Goal: Transaction & Acquisition: Purchase product/service

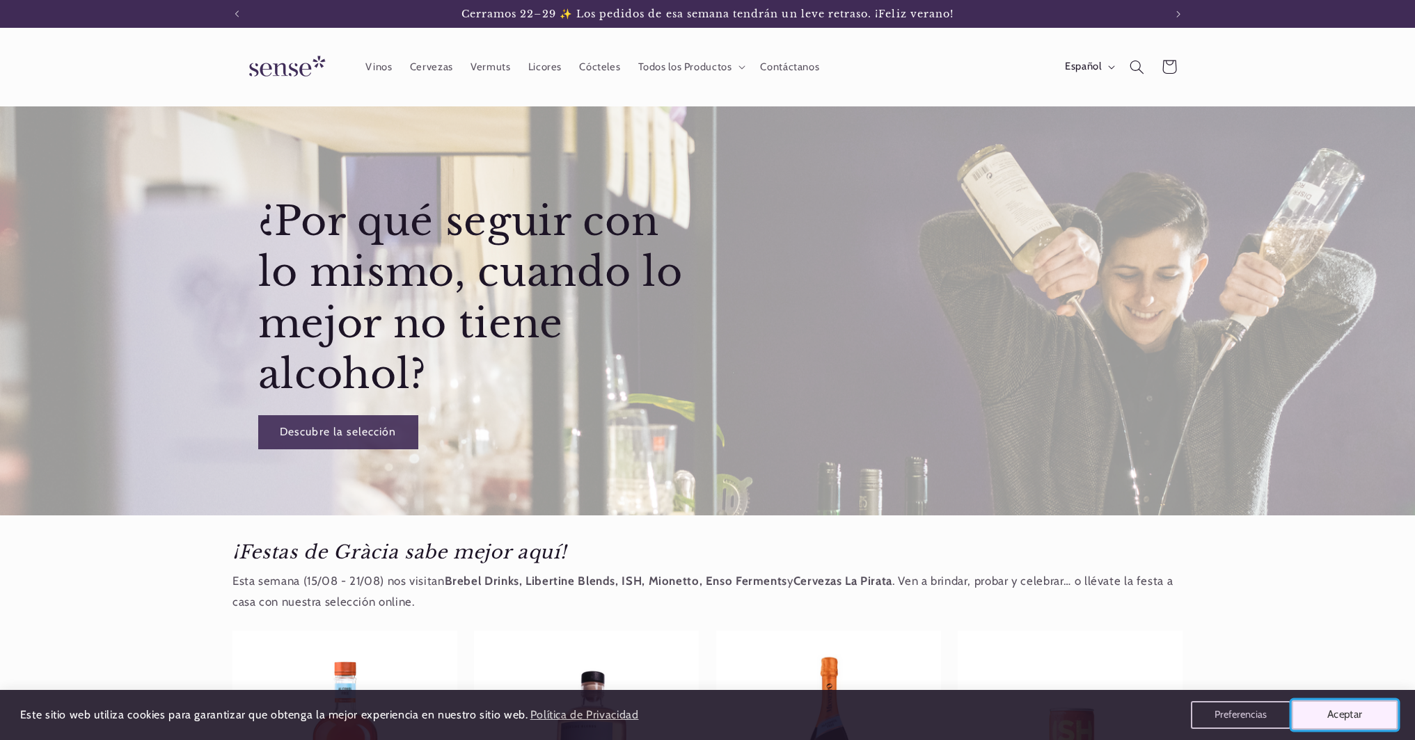
click at [1329, 713] on button "Aceptar" at bounding box center [1344, 715] width 106 height 29
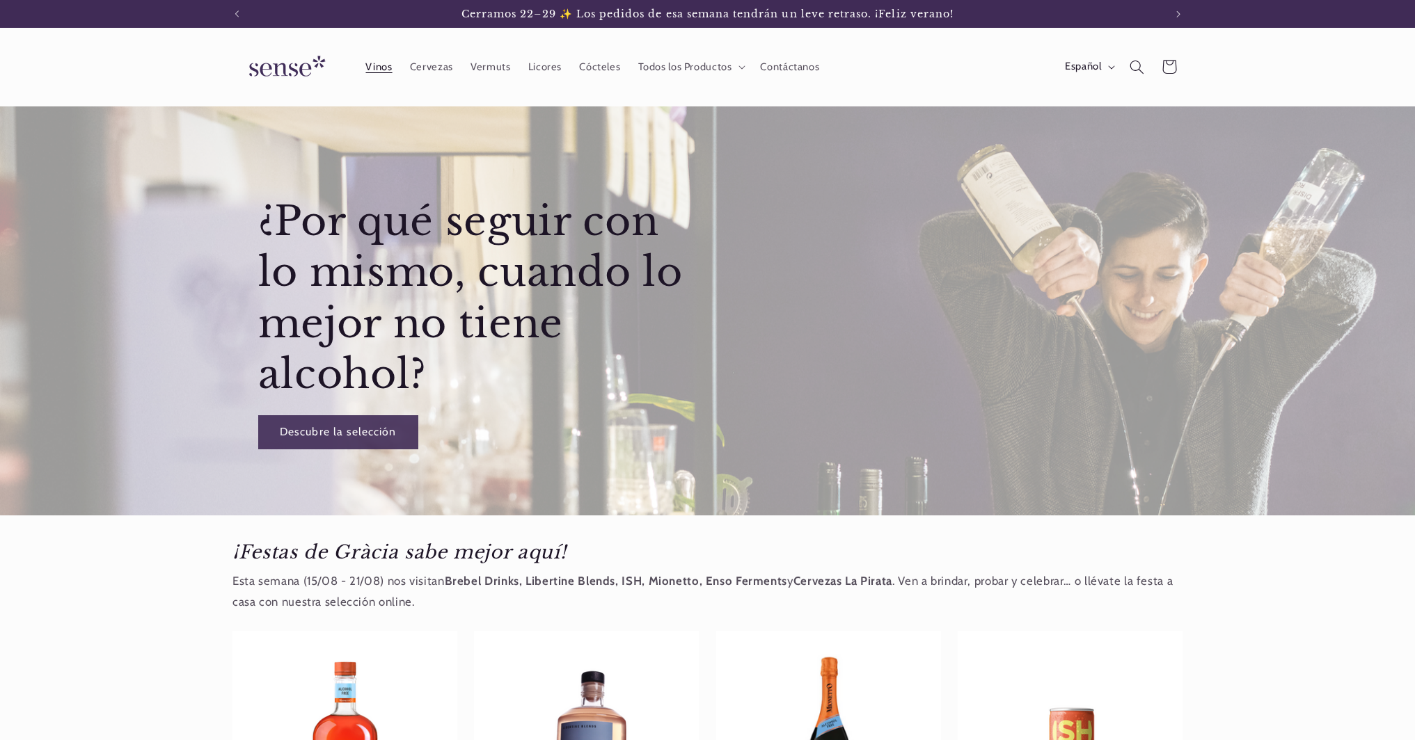
click at [376, 67] on span "Vinos" at bounding box center [378, 67] width 26 height 13
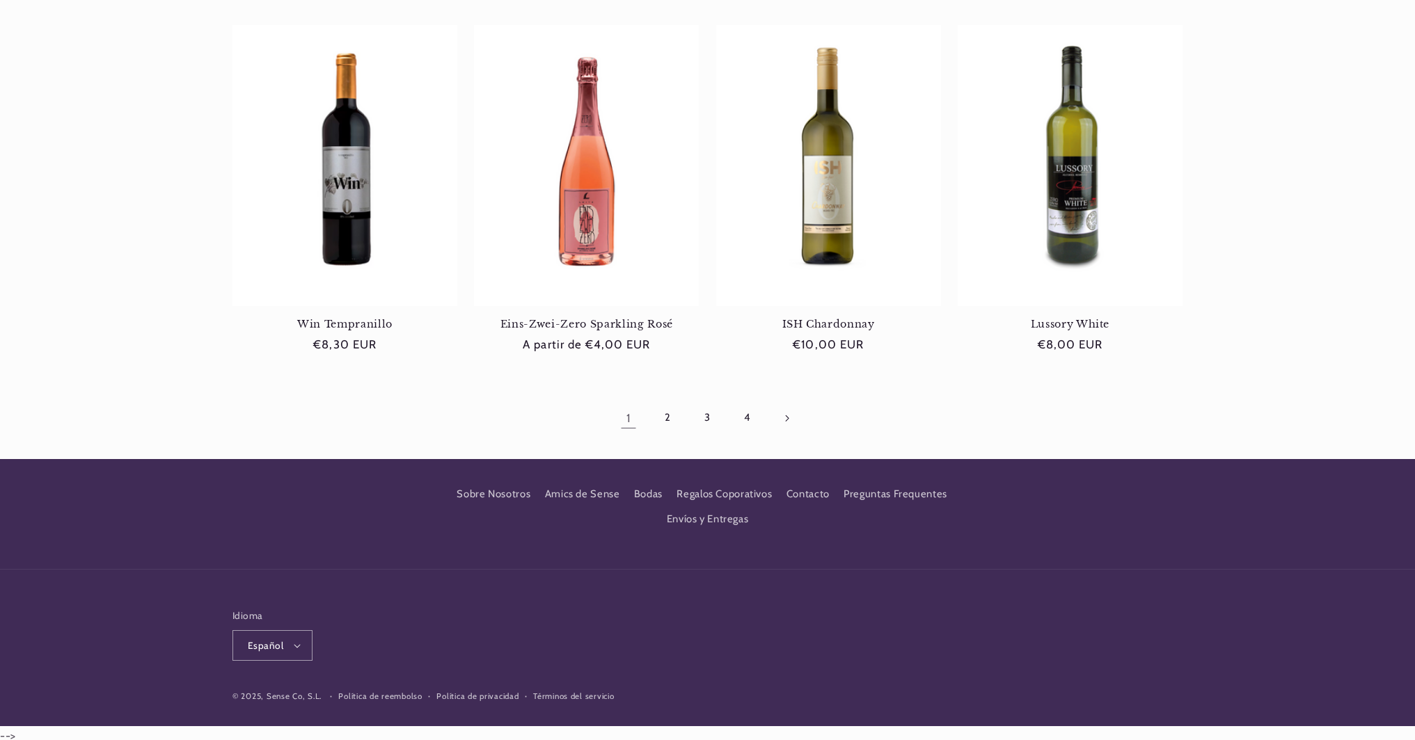
scroll to position [1282, 0]
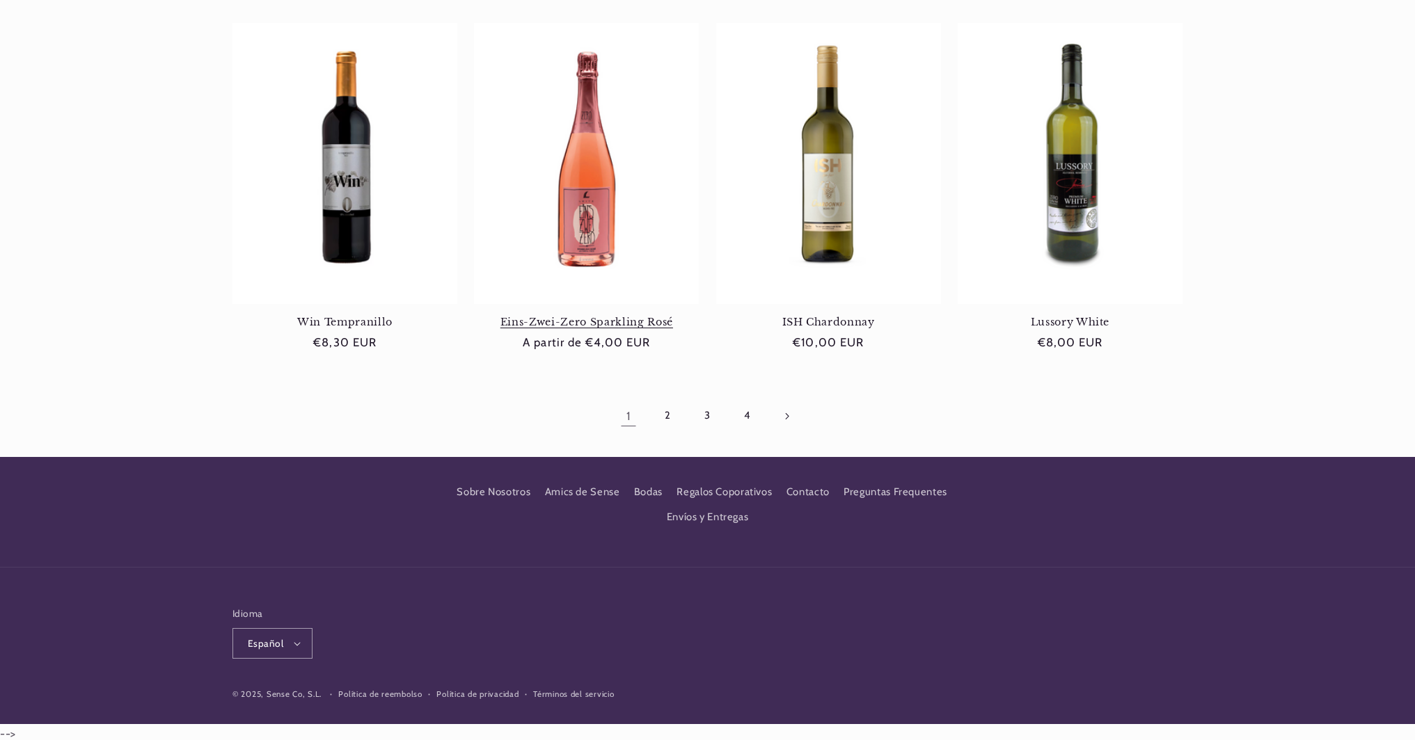
click at [602, 316] on link "Eins-Zwei-Zero Sparkling Rosé" at bounding box center [586, 322] width 225 height 13
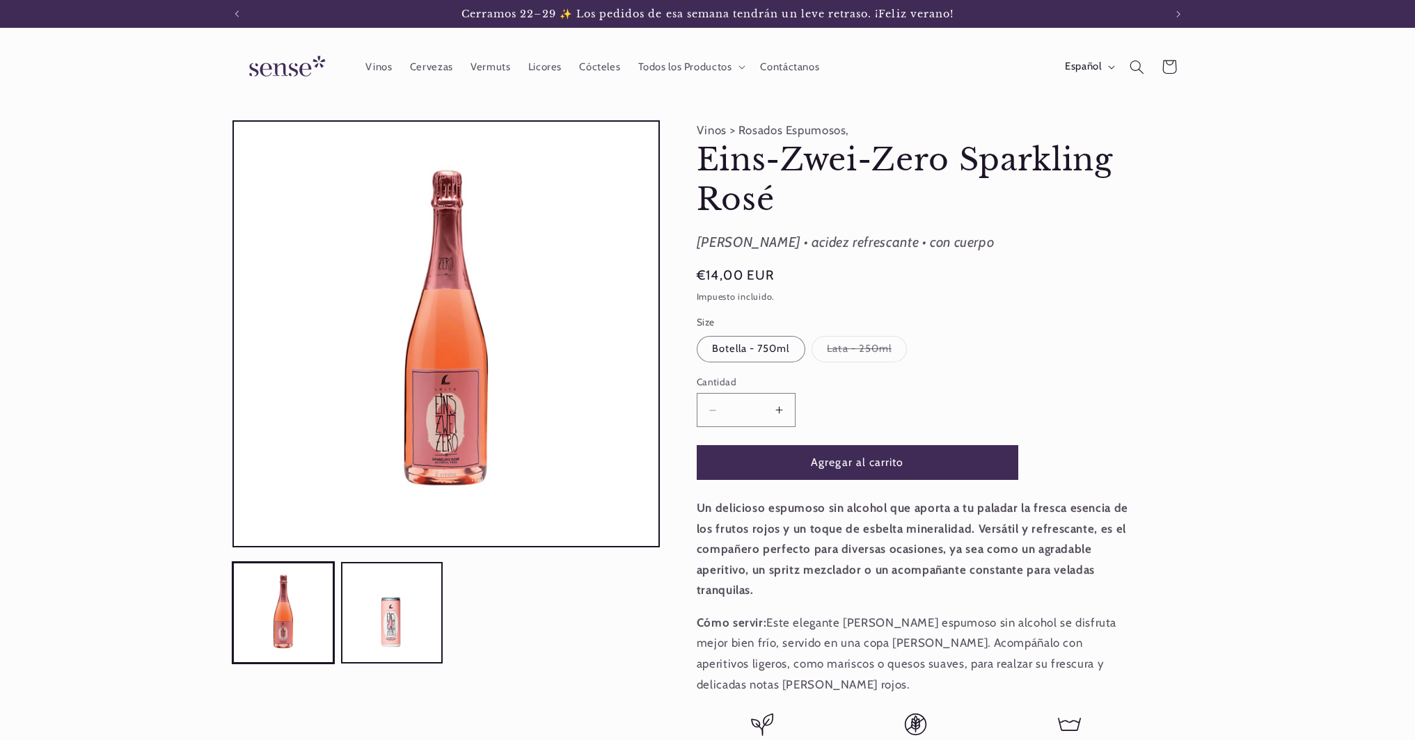
click at [776, 407] on button "Aumentar cantidad para Eins-Zwei-Zero Sparkling Rosé" at bounding box center [778, 410] width 31 height 34
click at [777, 407] on button "Aumentar cantidad para Eins-Zwei-Zero Sparkling Rosé" at bounding box center [778, 410] width 31 height 34
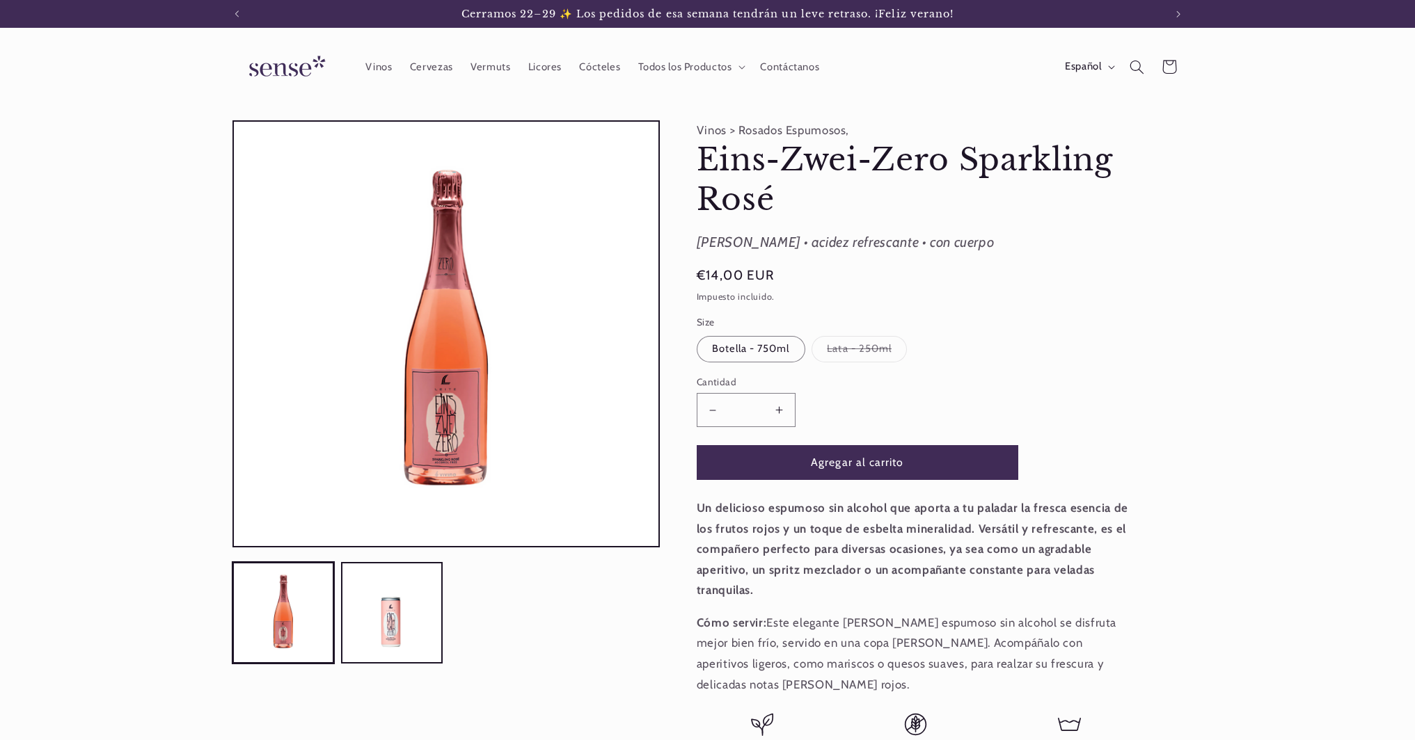
click at [777, 407] on button "Aumentar cantidad para Eins-Zwei-Zero Sparkling Rosé" at bounding box center [778, 410] width 31 height 34
click at [776, 407] on button "Aumentar cantidad para Eins-Zwei-Zero Sparkling Rosé" at bounding box center [778, 410] width 31 height 34
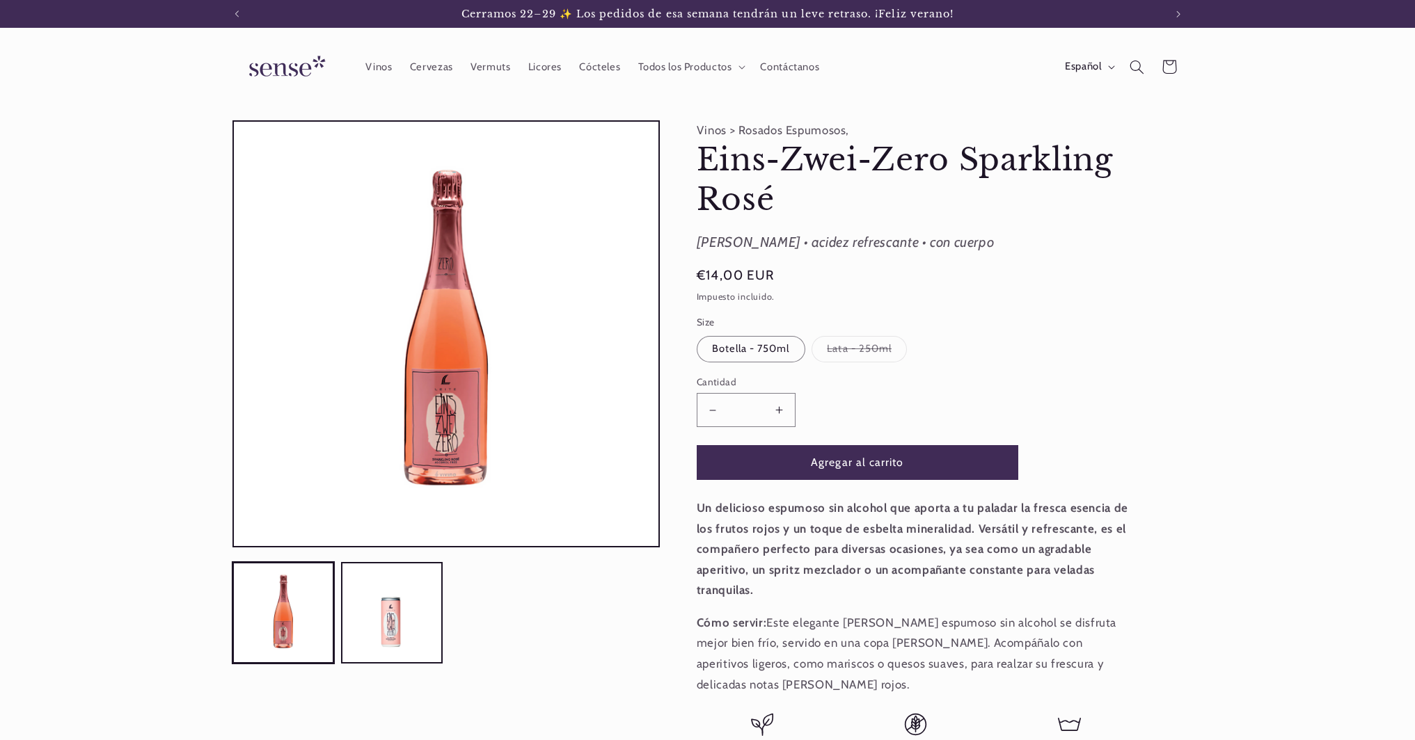
click at [776, 407] on button "Aumentar cantidad para Eins-Zwei-Zero Sparkling Rosé" at bounding box center [778, 410] width 31 height 34
click at [793, 456] on button "Agregar al carrito" at bounding box center [857, 462] width 321 height 34
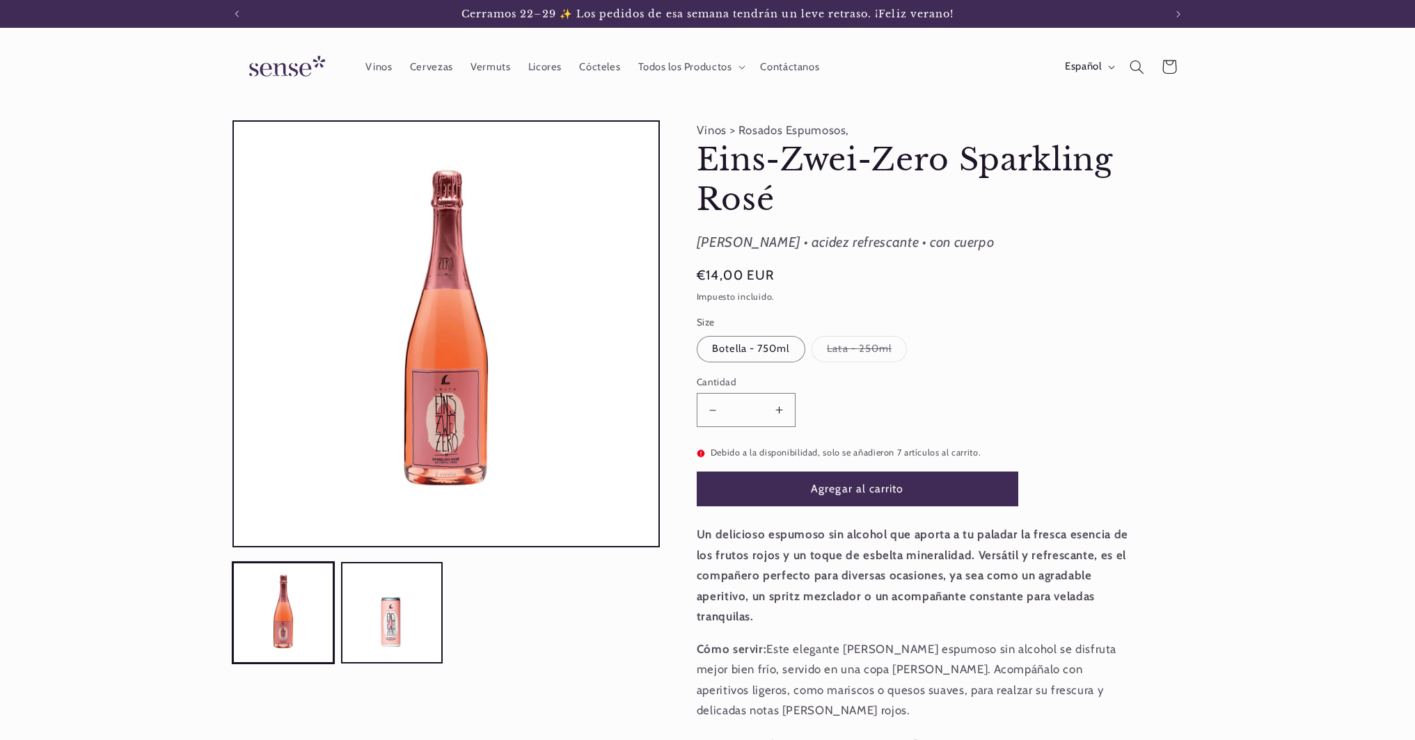
click at [706, 408] on button "Reducir cantidad para Eins-Zwei-Zero Sparkling Rosé" at bounding box center [712, 410] width 31 height 34
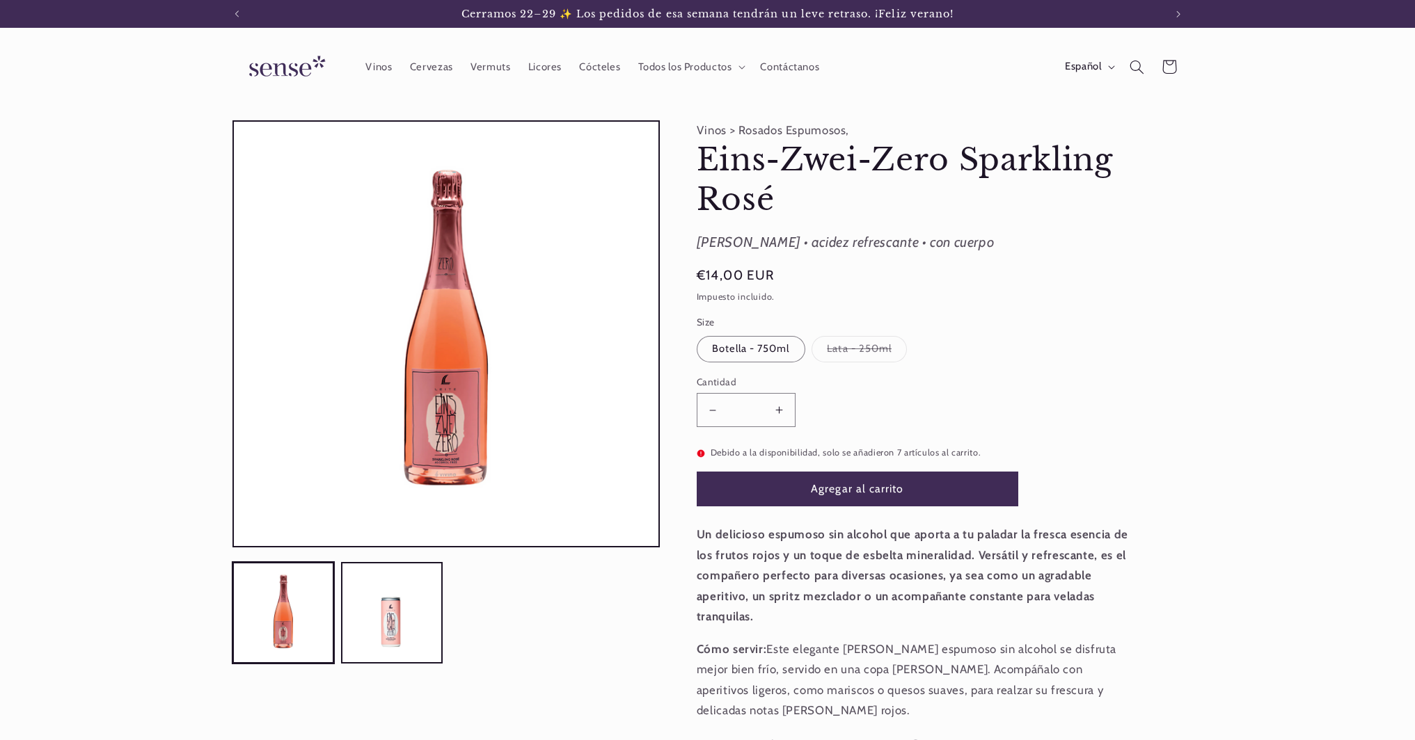
type input "*"
click at [777, 495] on button "Agregar al carrito" at bounding box center [857, 489] width 321 height 34
click at [385, 66] on span "Vinos" at bounding box center [378, 67] width 26 height 13
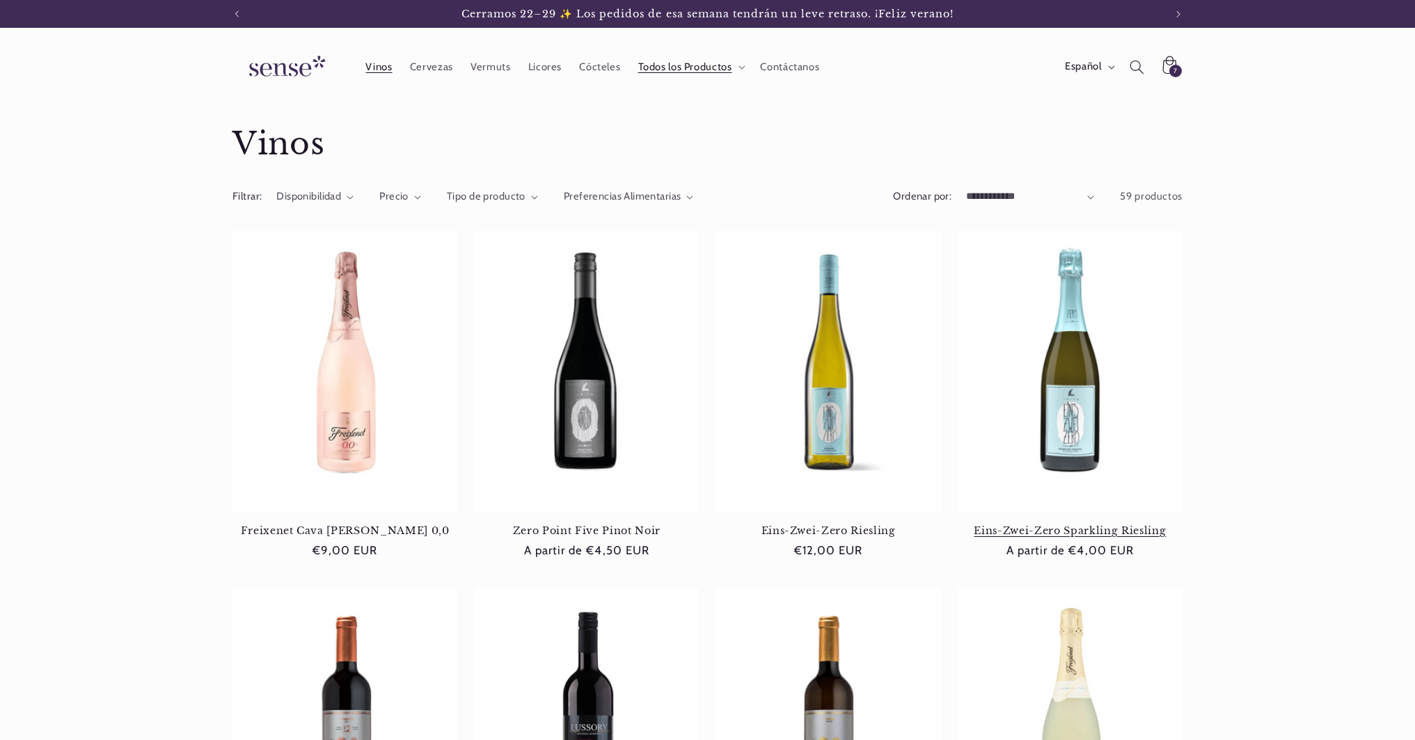
click at [1097, 525] on link "Eins-Zwei-Zero Sparkling Riesling" at bounding box center [1069, 531] width 225 height 13
click at [1076, 525] on link "Eins-Zwei-Zero Sparkling Riesling" at bounding box center [1069, 531] width 225 height 13
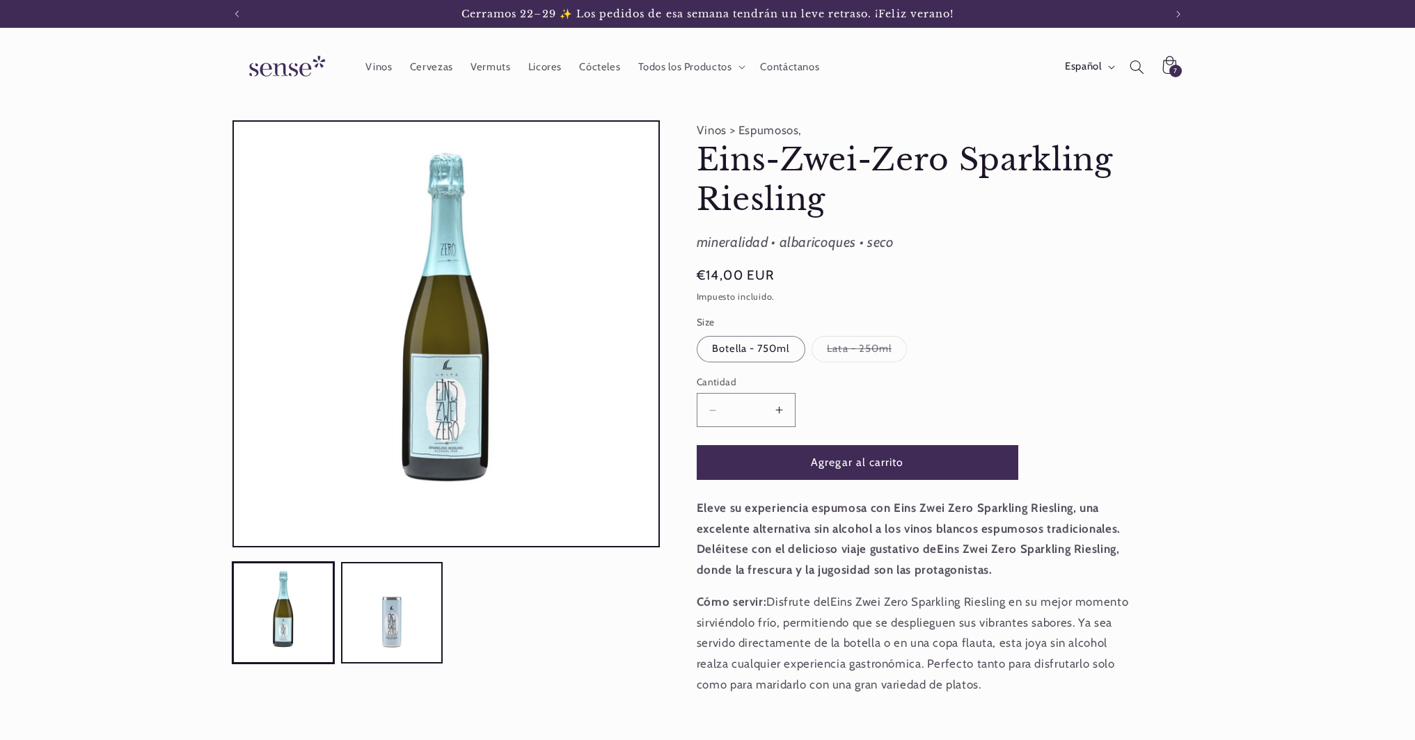
click at [781, 409] on button "Aumentar cantidad para Eins-Zwei-Zero Sparkling Riesling" at bounding box center [778, 410] width 31 height 34
click at [781, 408] on button "Aumentar cantidad para Eins-Zwei-Zero Sparkling Riesling" at bounding box center [778, 410] width 31 height 34
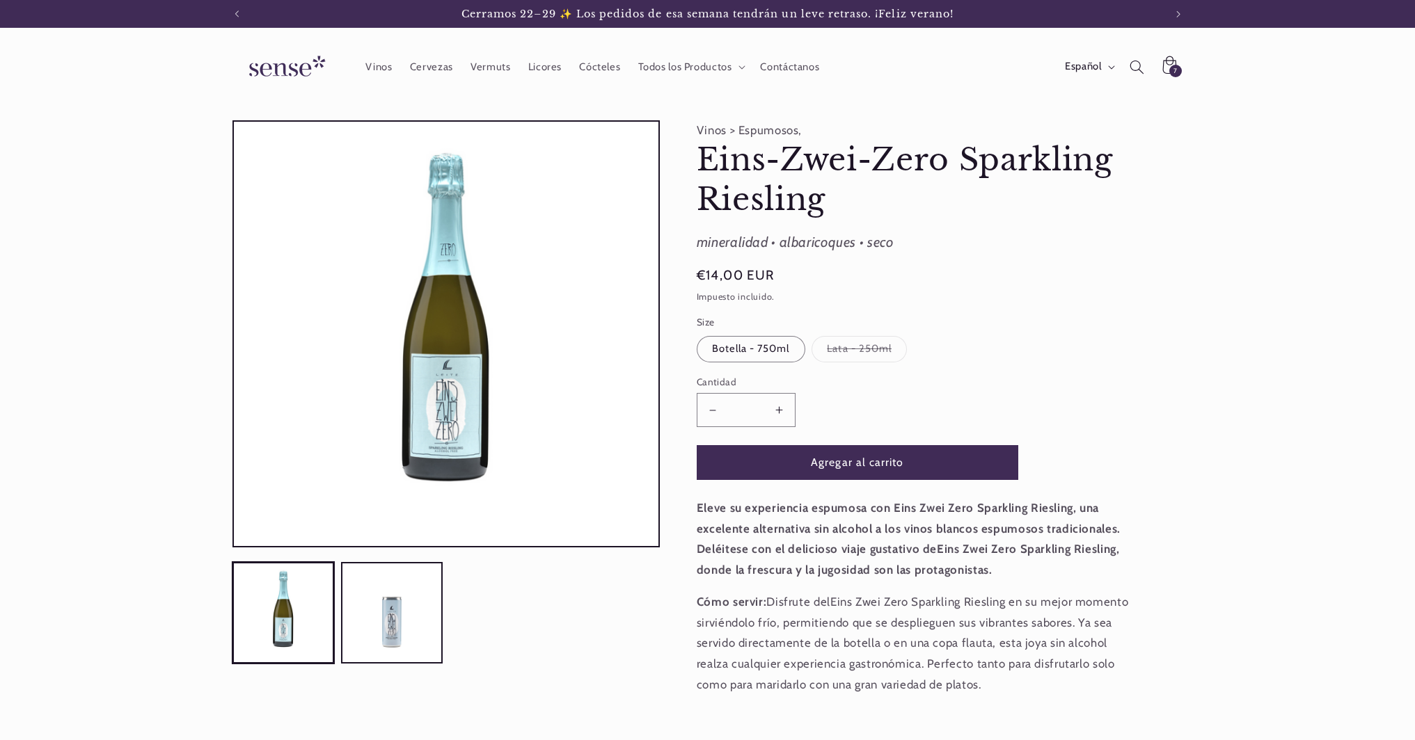
click at [781, 408] on button "Aumentar cantidad para Eins-Zwei-Zero Sparkling Riesling" at bounding box center [778, 410] width 31 height 34
click at [711, 407] on button "Reducir cantidad para Eins-Zwei-Zero Sparkling Riesling" at bounding box center [712, 410] width 31 height 34
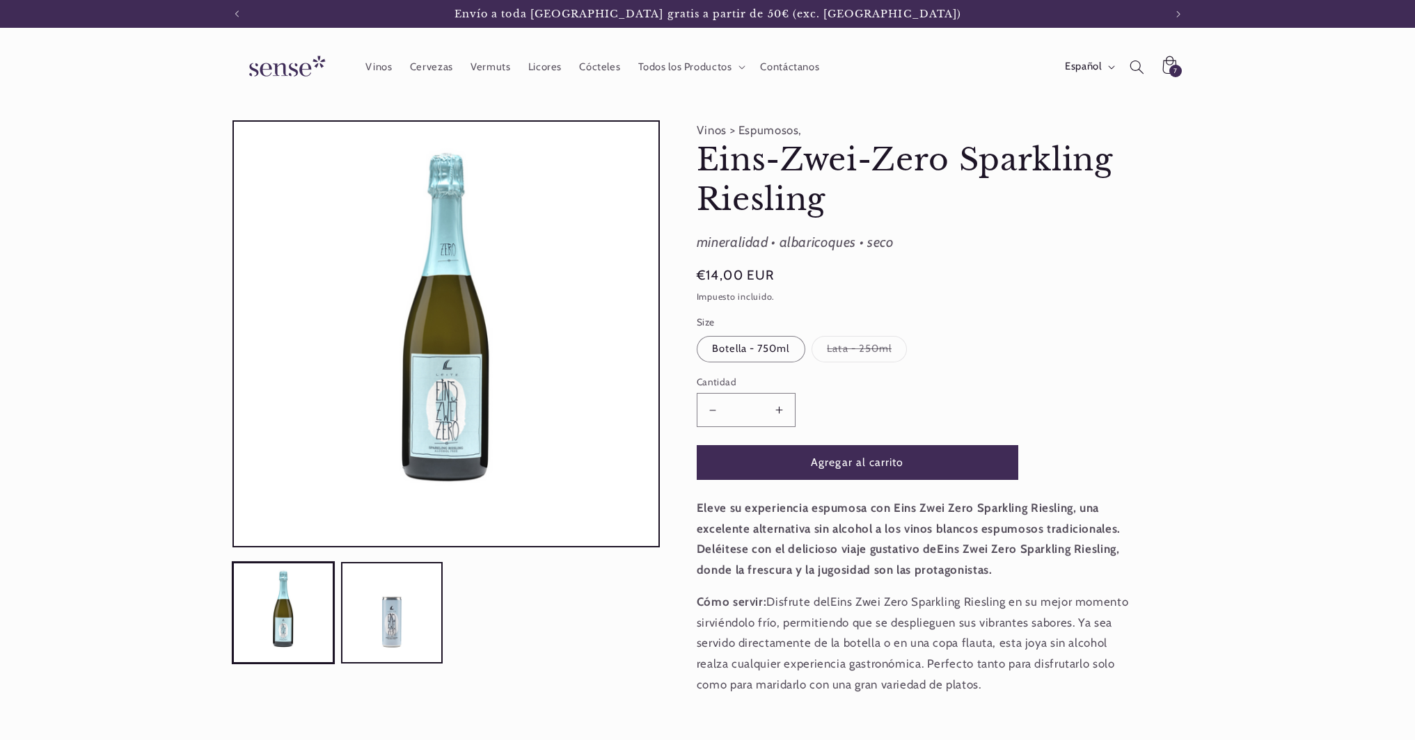
drag, startPoint x: 772, startPoint y: 407, endPoint x: 803, endPoint y: 431, distance: 38.7
click at [772, 408] on button "Aumentar cantidad para Eins-Zwei-Zero Sparkling Riesling" at bounding box center [778, 410] width 31 height 34
drag, startPoint x: 808, startPoint y: 470, endPoint x: 808, endPoint y: 461, distance: 8.3
click at [808, 470] on button "Agregar al carrito" at bounding box center [857, 462] width 321 height 34
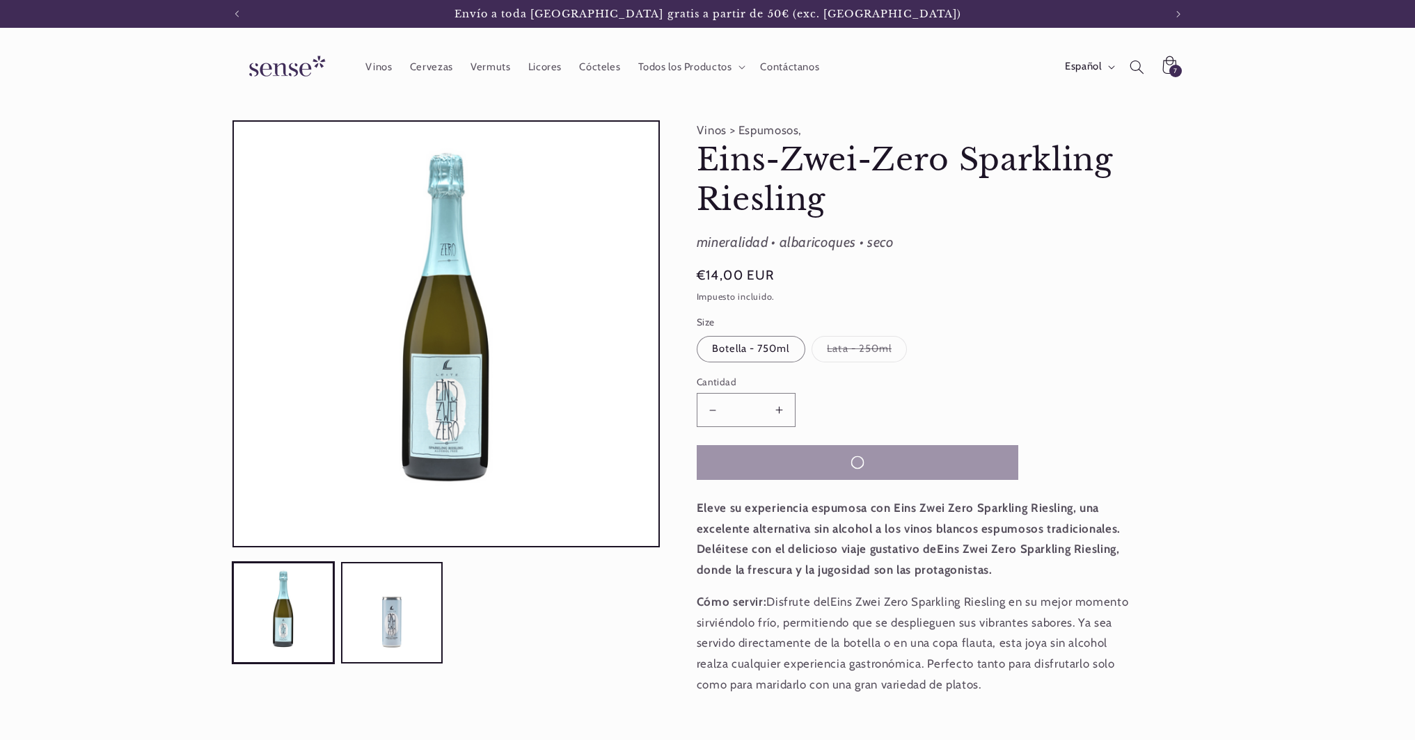
type input "*"
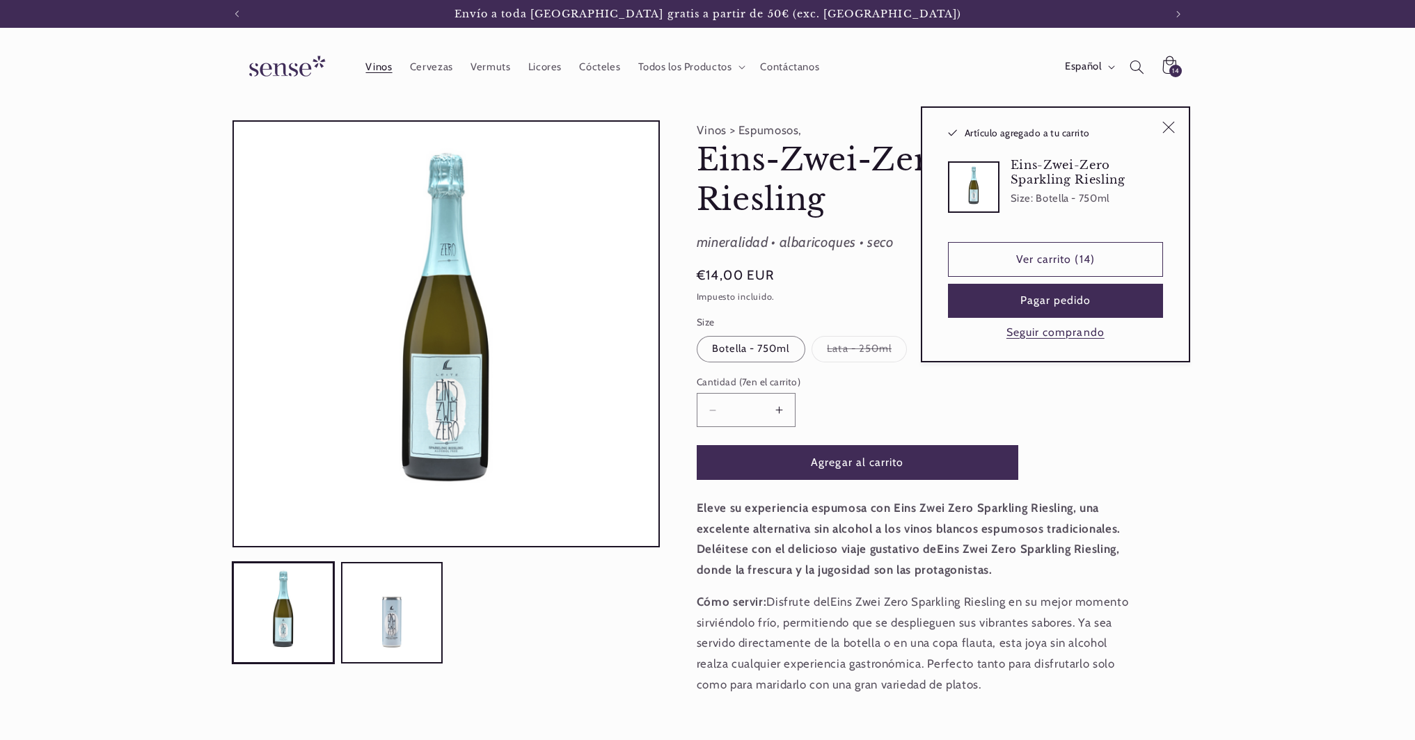
click at [387, 61] on span "Vinos" at bounding box center [378, 67] width 26 height 13
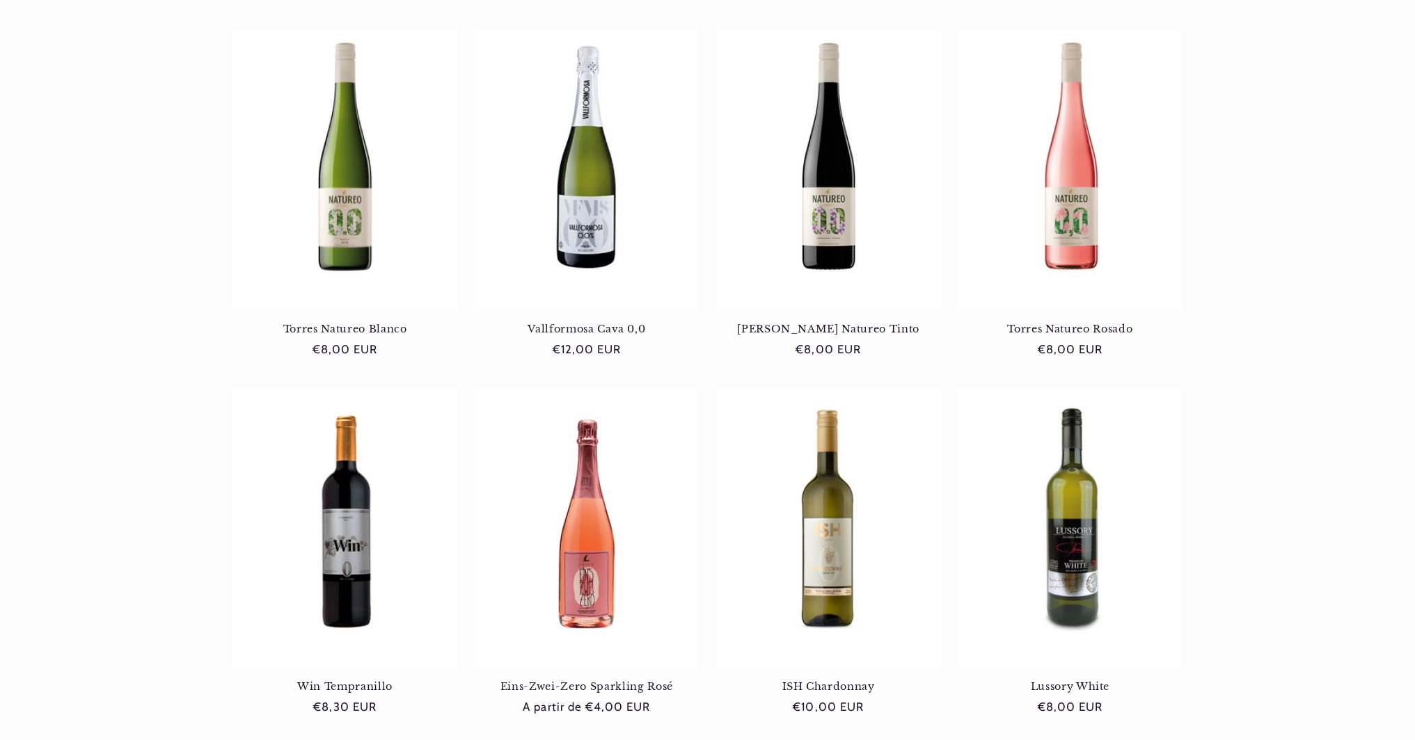
scroll to position [1023, 0]
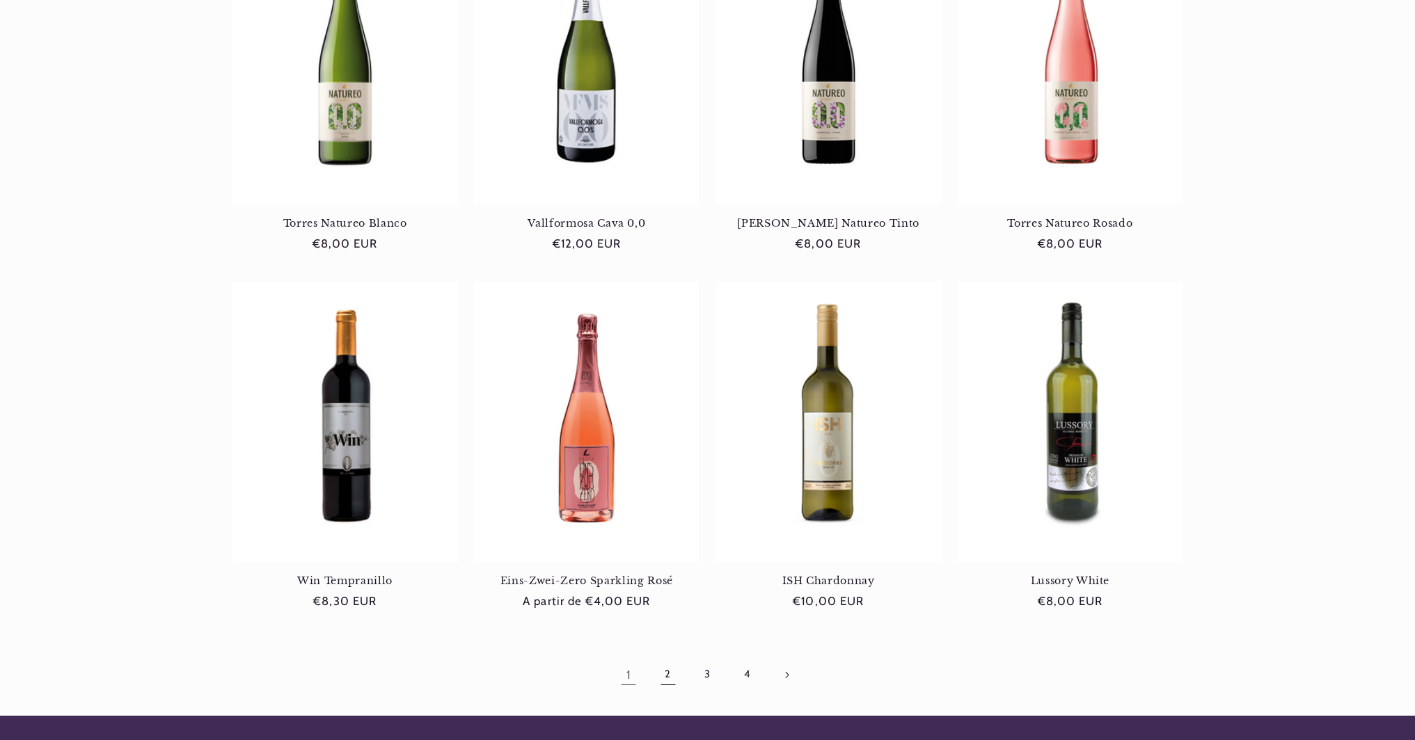
click at [668, 671] on link "2" at bounding box center [668, 675] width 32 height 32
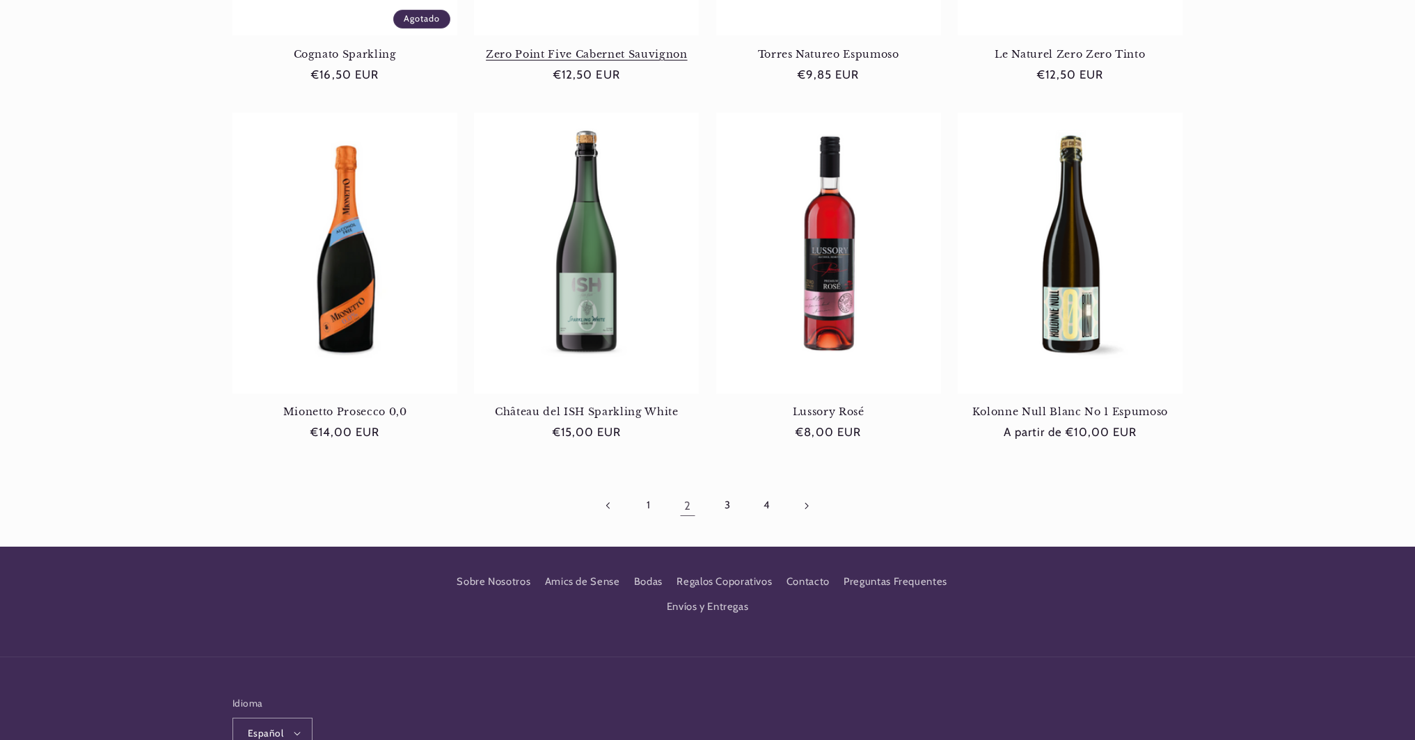
scroll to position [1193, 0]
click at [1076, 405] on link "Kolonne Null Blanc No 1 Espumoso" at bounding box center [1069, 411] width 225 height 13
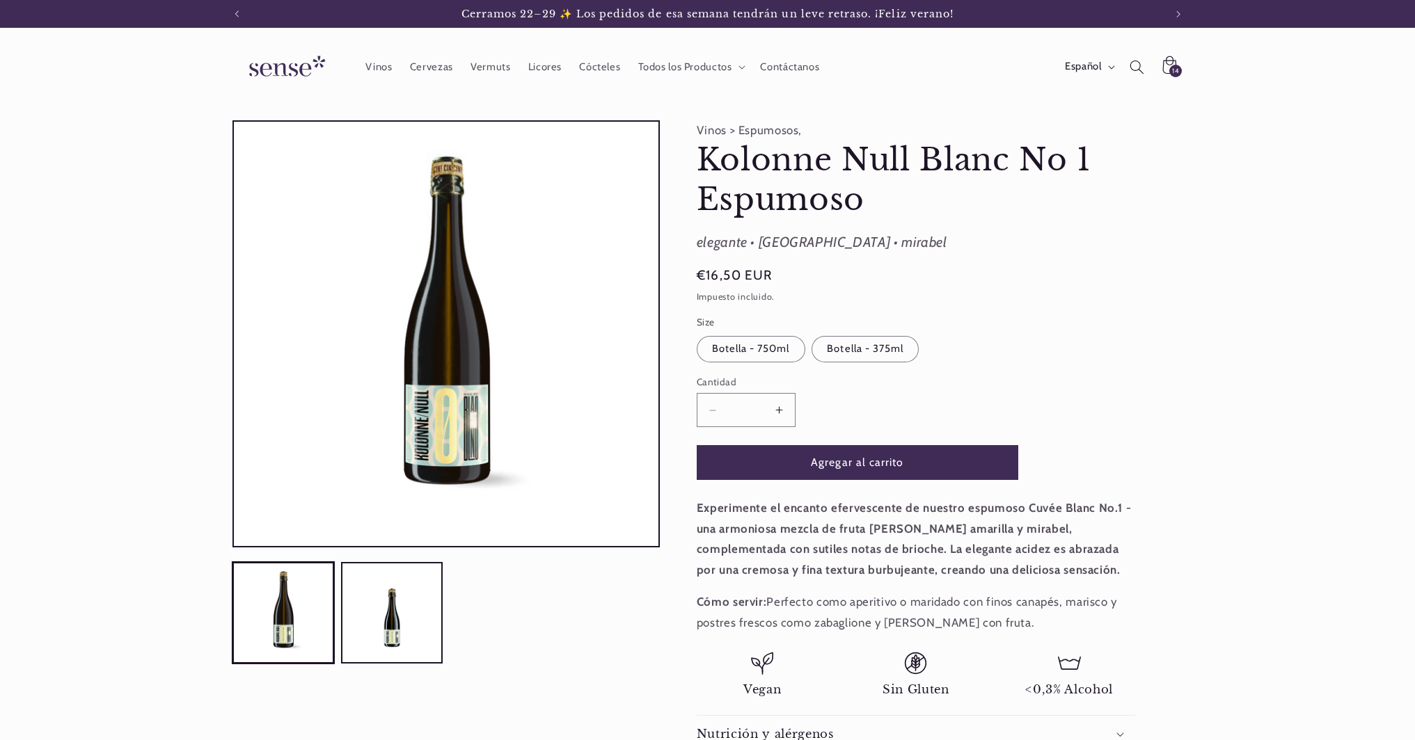
click at [778, 408] on button "Aumentar cantidad para Kolonne Null Blanc No 1 Espumoso" at bounding box center [778, 410] width 31 height 34
click at [795, 463] on button "Agregar al carrito" at bounding box center [857, 462] width 321 height 34
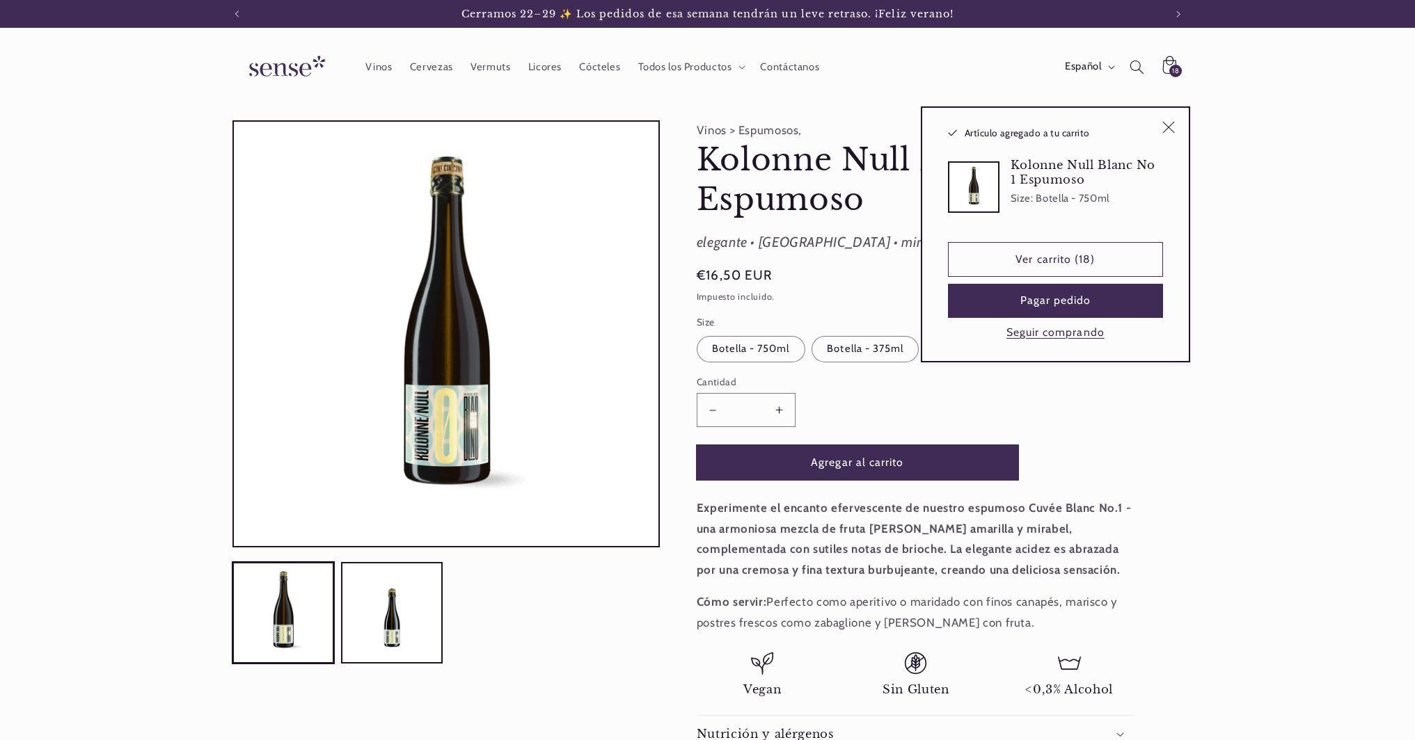
type input "*"
click at [370, 67] on span "Vinos" at bounding box center [378, 67] width 26 height 13
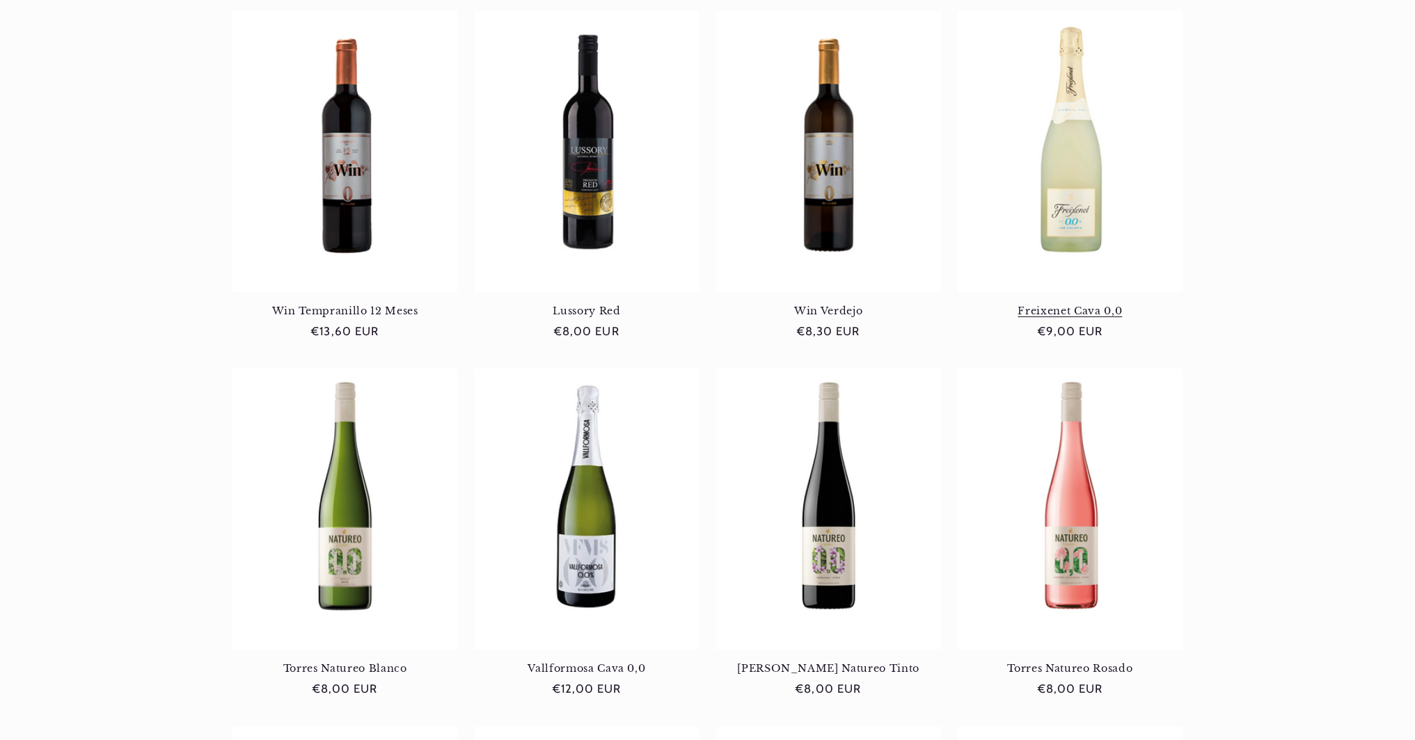
scroll to position [1084, 0]
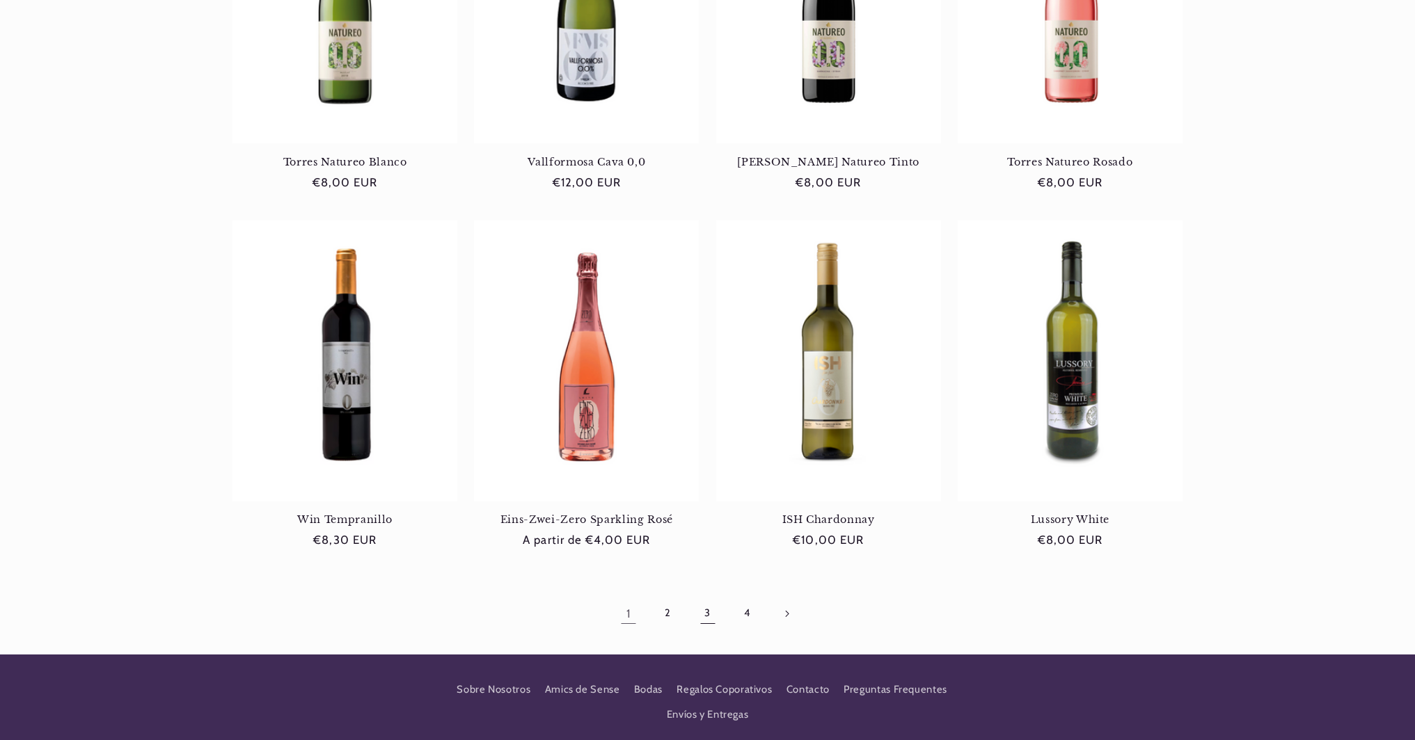
click at [706, 612] on link "3" at bounding box center [707, 614] width 32 height 32
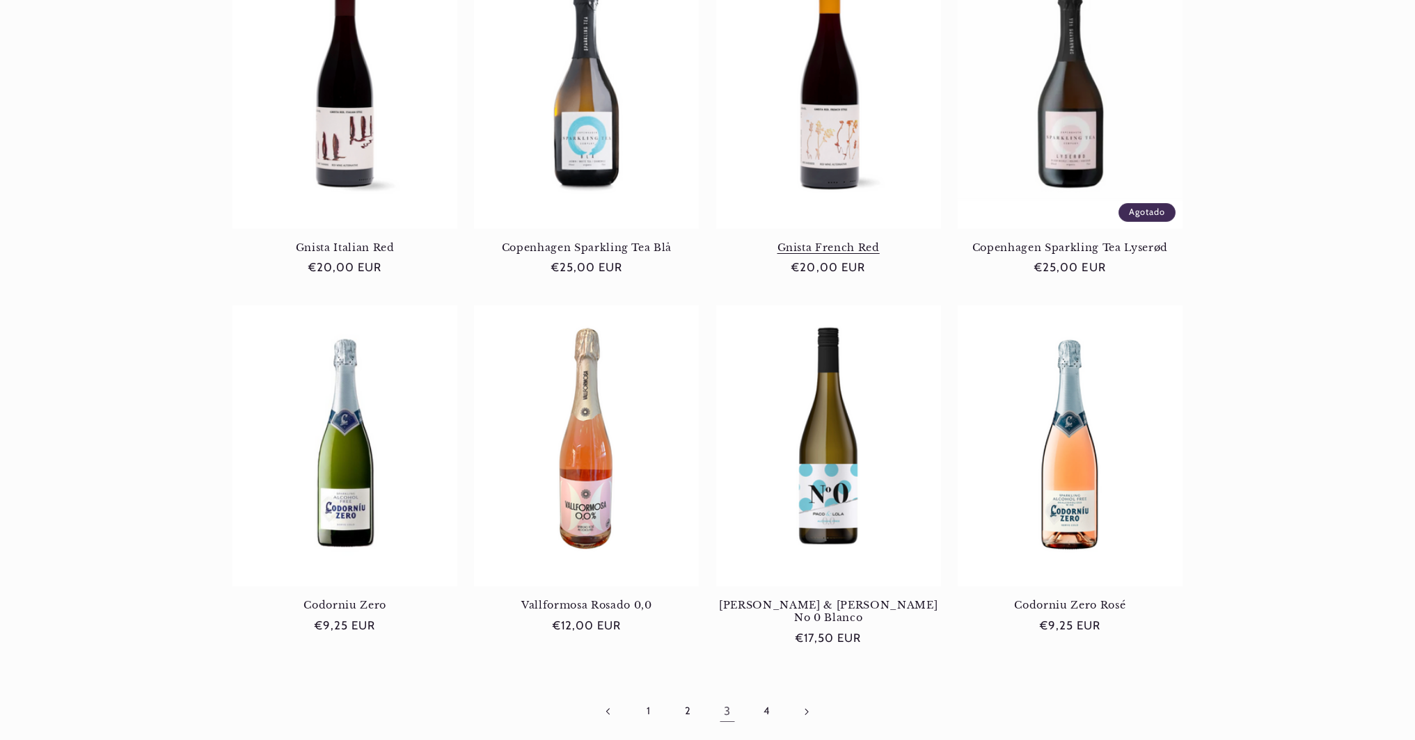
scroll to position [1162, 0]
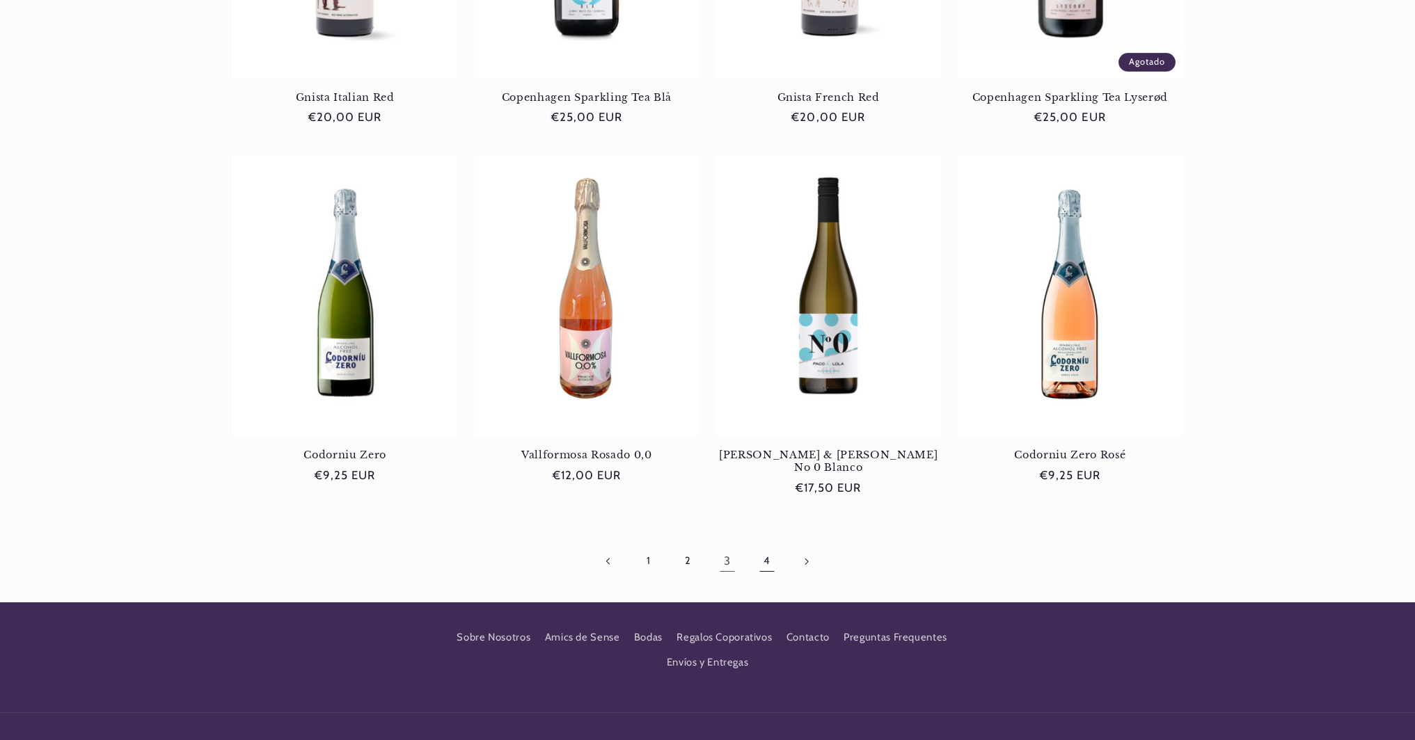
click at [769, 546] on link "4" at bounding box center [766, 562] width 32 height 32
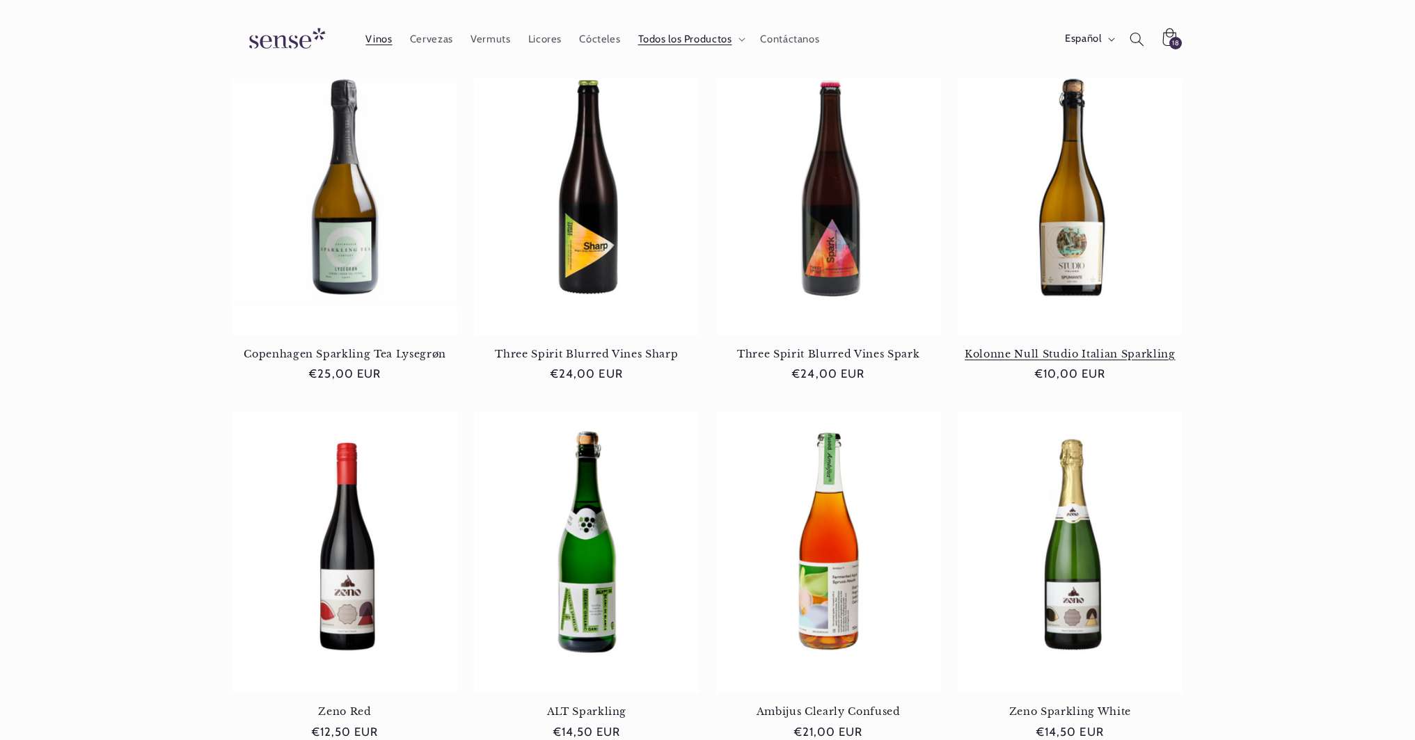
click at [1027, 354] on link "Kolonne Null Studio Italian Sparkling" at bounding box center [1069, 354] width 225 height 13
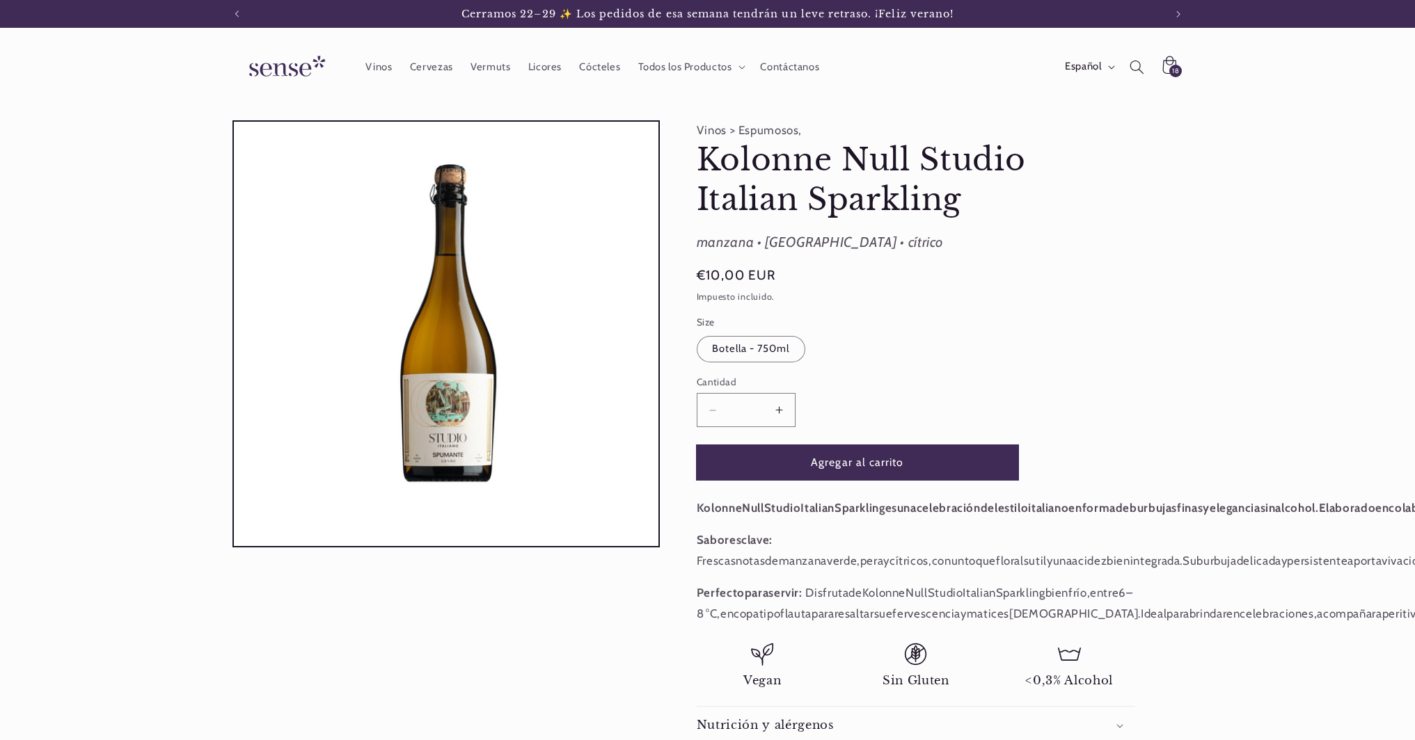
click at [834, 462] on button "Agregar al carrito" at bounding box center [857, 462] width 321 height 34
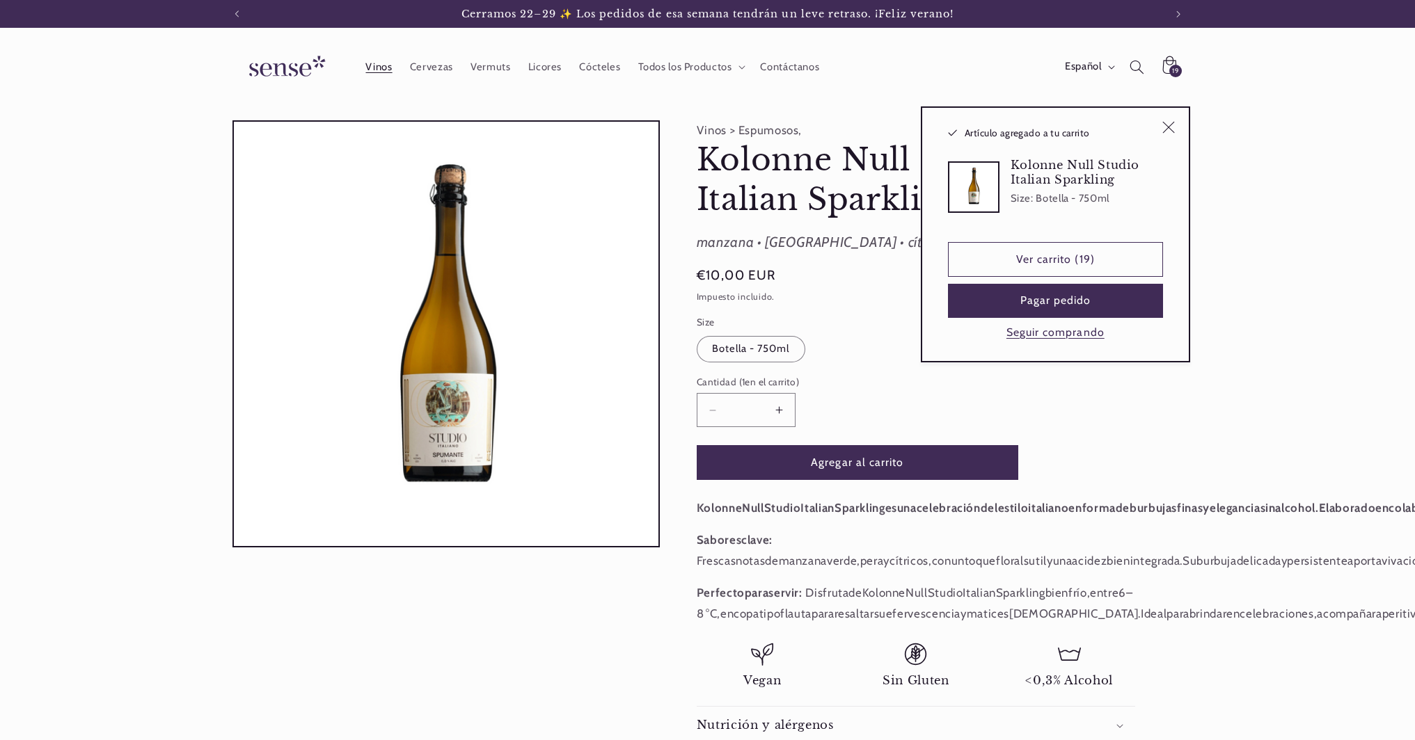
click at [385, 64] on span "Vinos" at bounding box center [378, 67] width 26 height 13
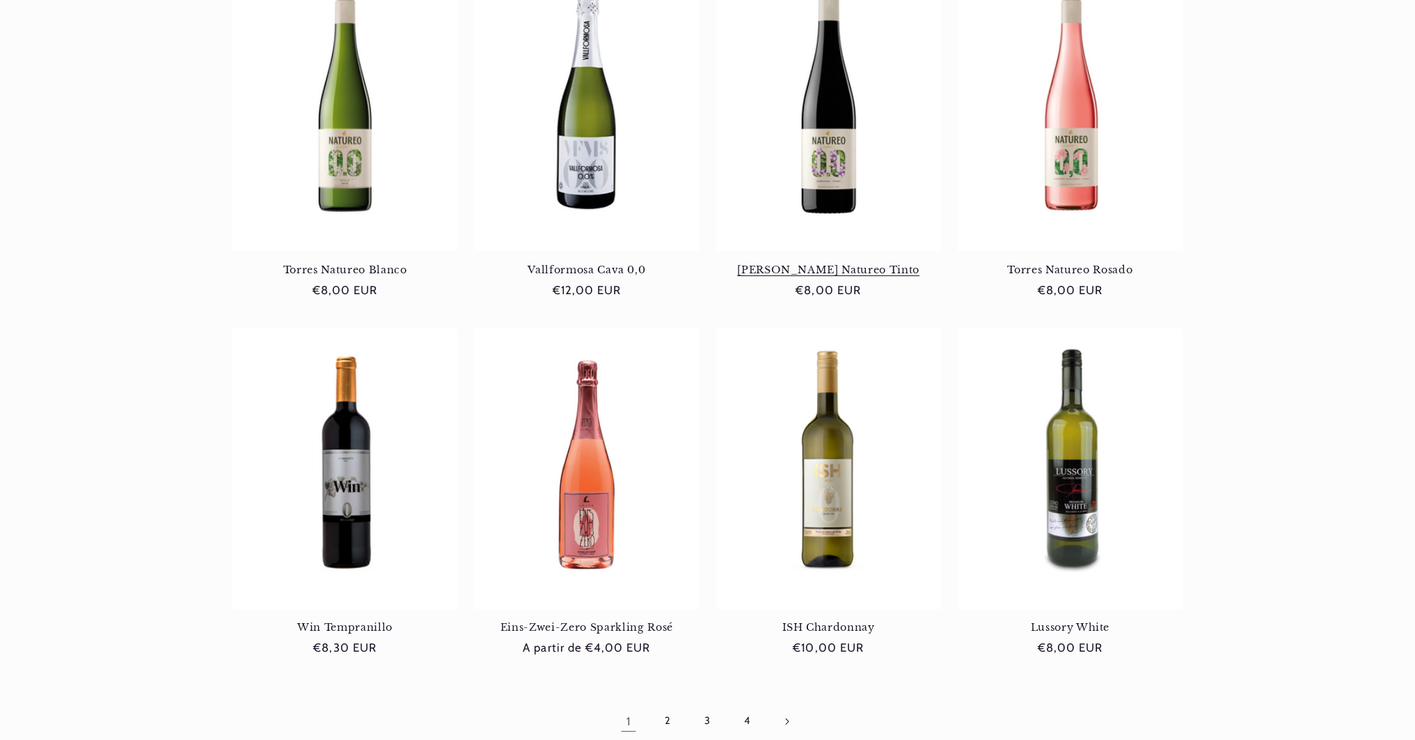
scroll to position [1287, 0]
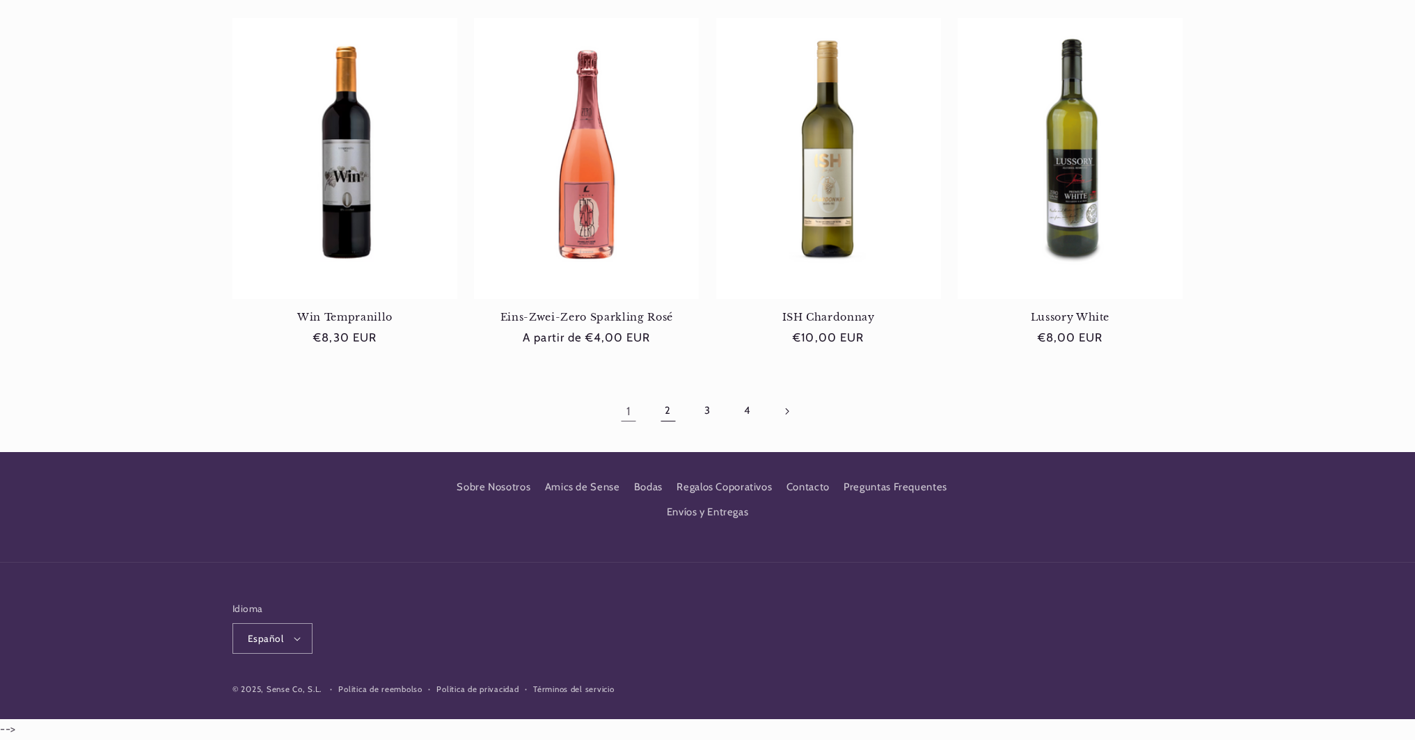
click at [666, 409] on link "2" at bounding box center [668, 411] width 32 height 32
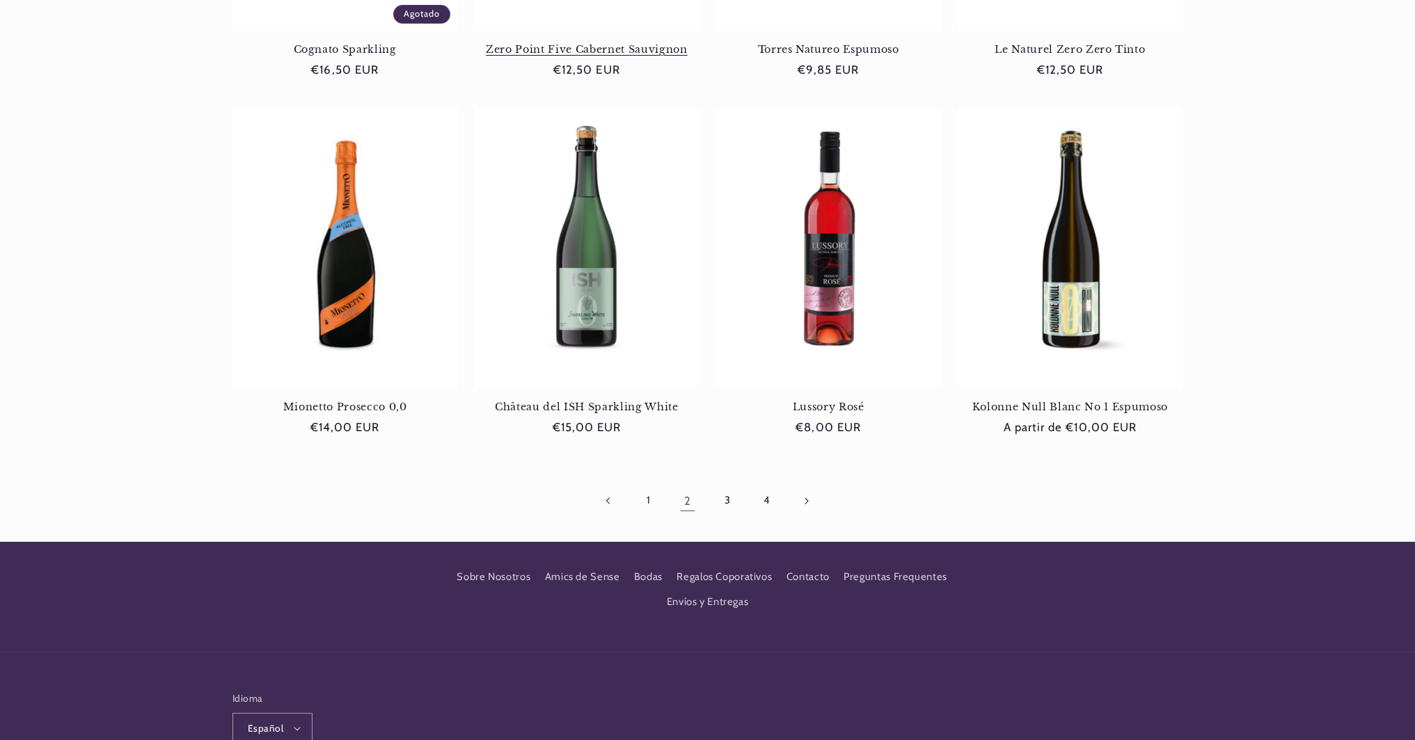
scroll to position [1227, 0]
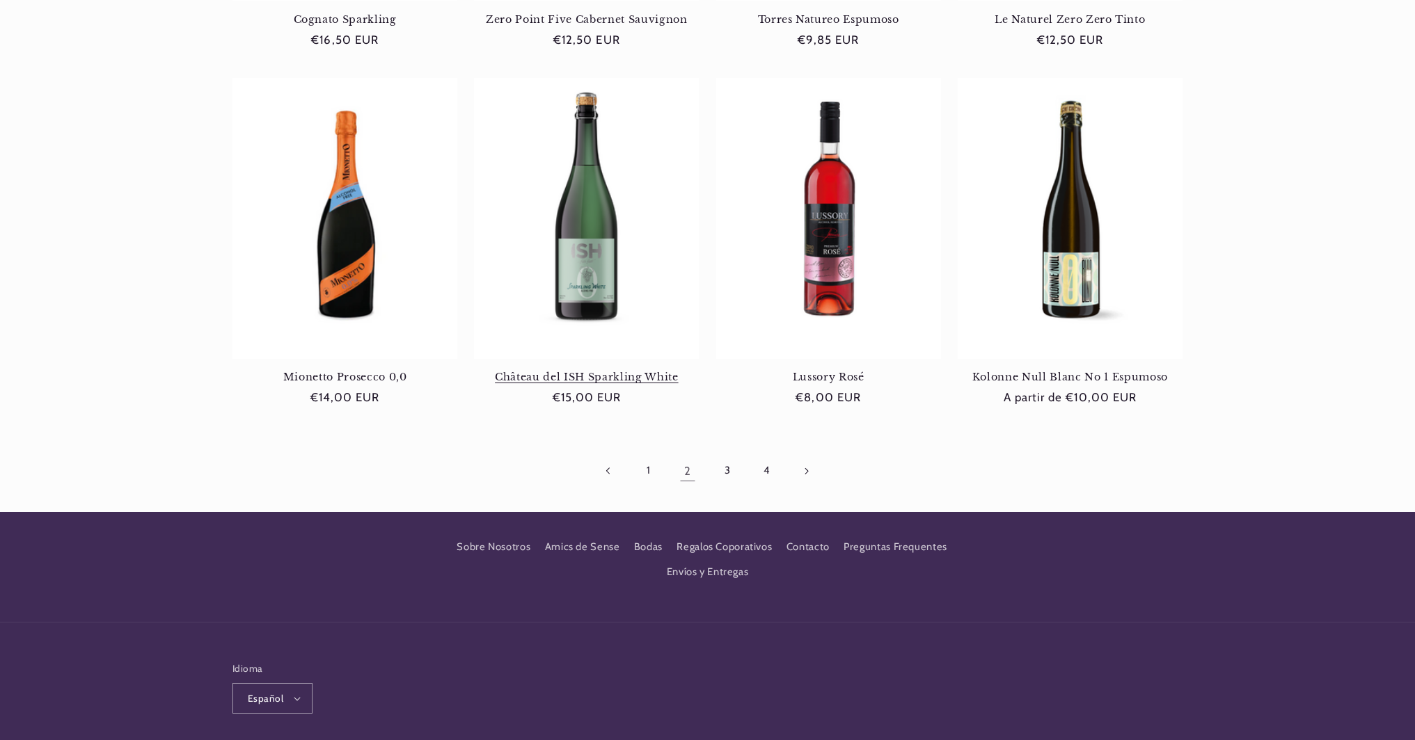
click at [561, 374] on link "Château del ISH Sparkling White" at bounding box center [586, 377] width 225 height 13
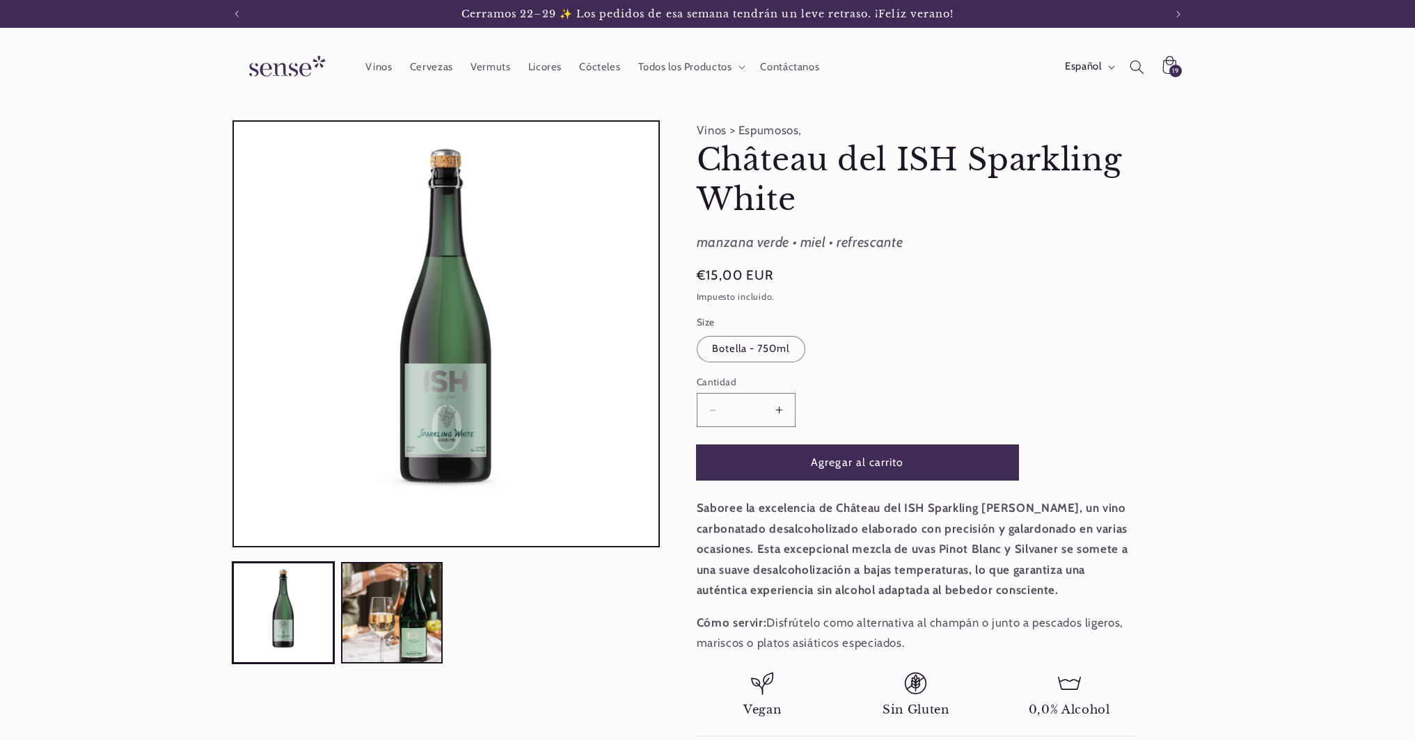
click at [880, 463] on button "Agregar al carrito" at bounding box center [857, 462] width 321 height 34
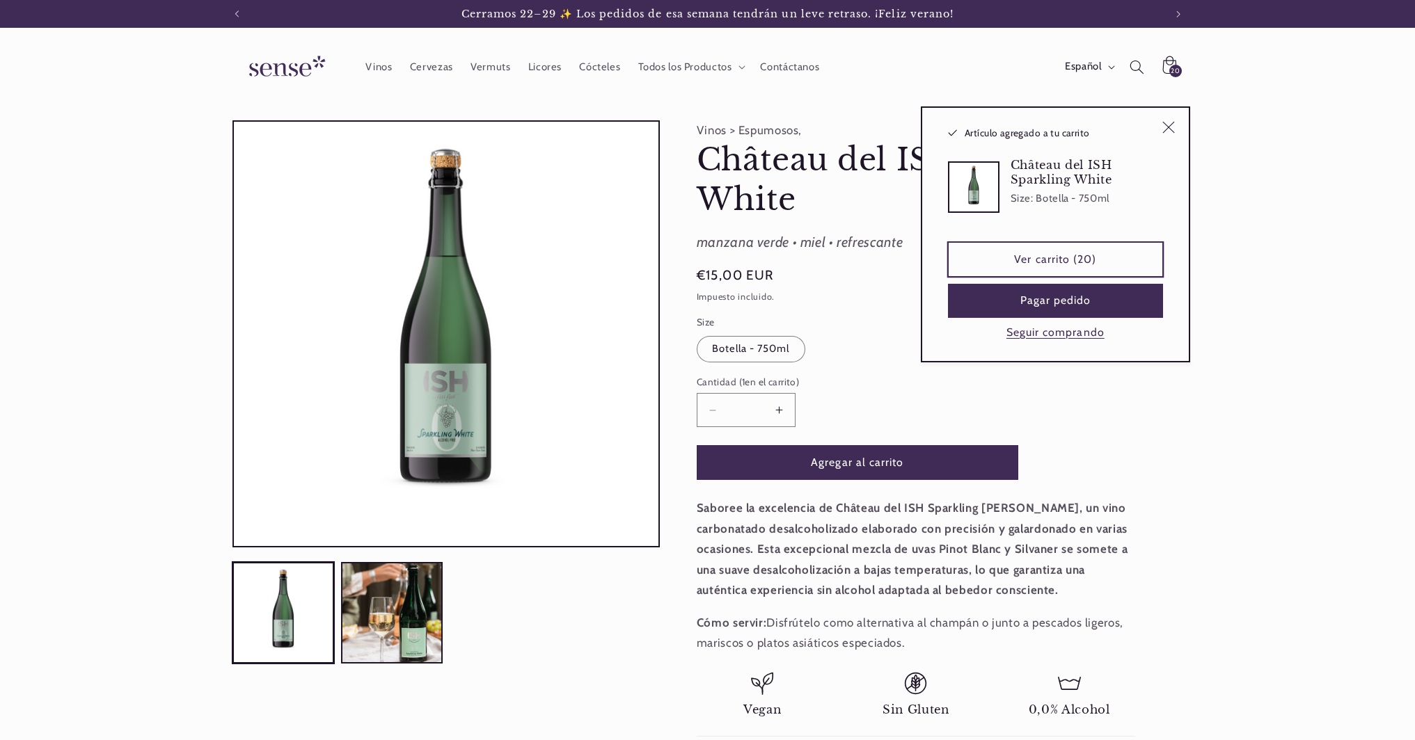
click at [1044, 255] on link "Ver carrito (20)" at bounding box center [1055, 259] width 215 height 34
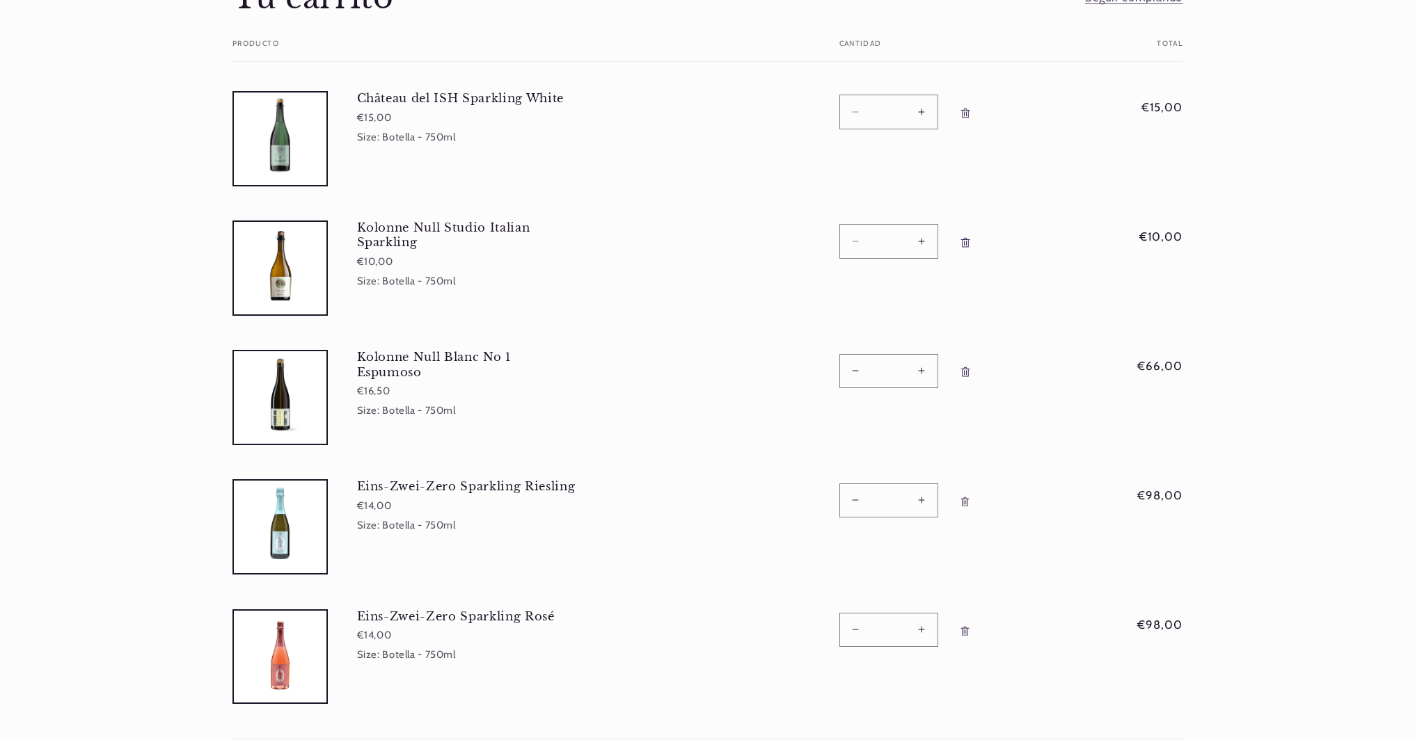
scroll to position [173, 0]
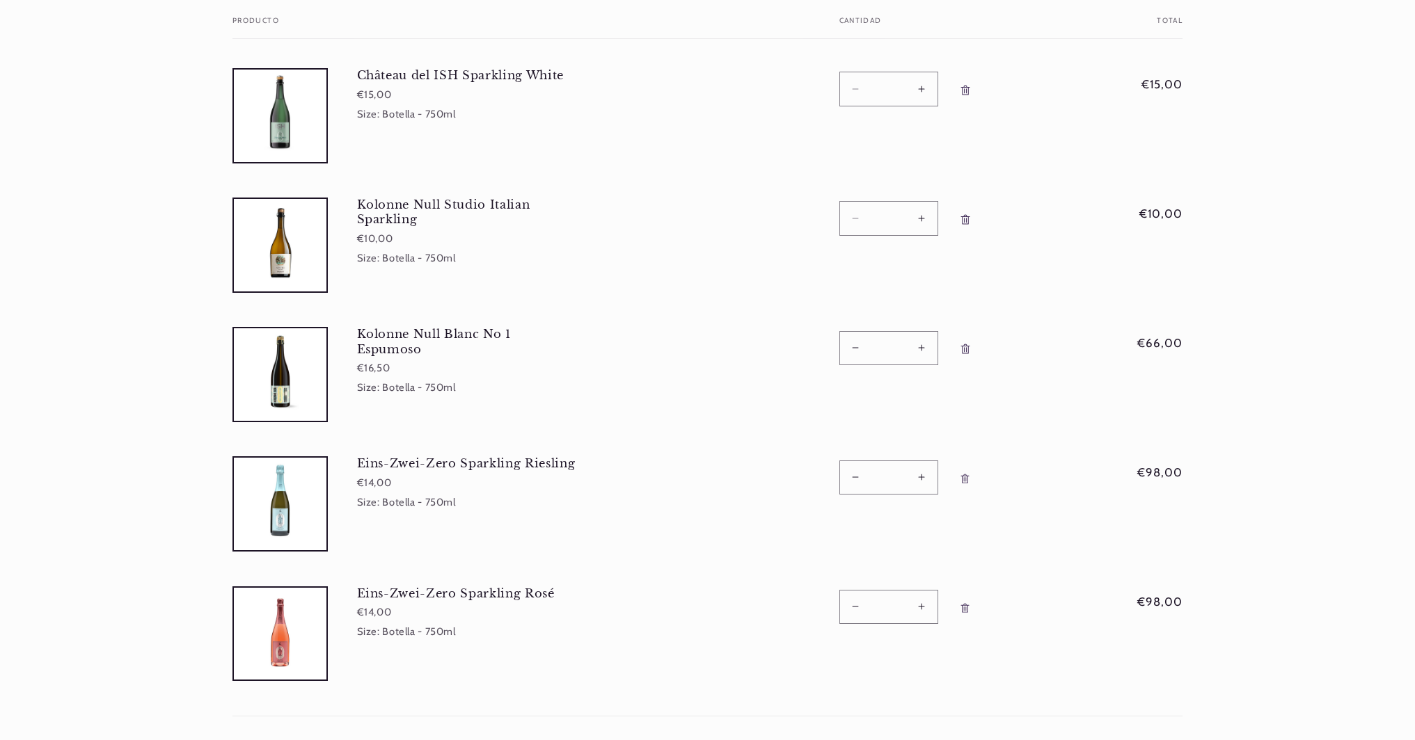
click at [853, 477] on button "Reducir cantidad para Eins-Zwei-Zero Sparkling Riesling" at bounding box center [855, 478] width 31 height 34
type input "*"
click at [851, 606] on button "Reducir cantidad para Eins-Zwei-Zero Sparkling [PERSON_NAME]" at bounding box center [855, 607] width 31 height 34
type input "*"
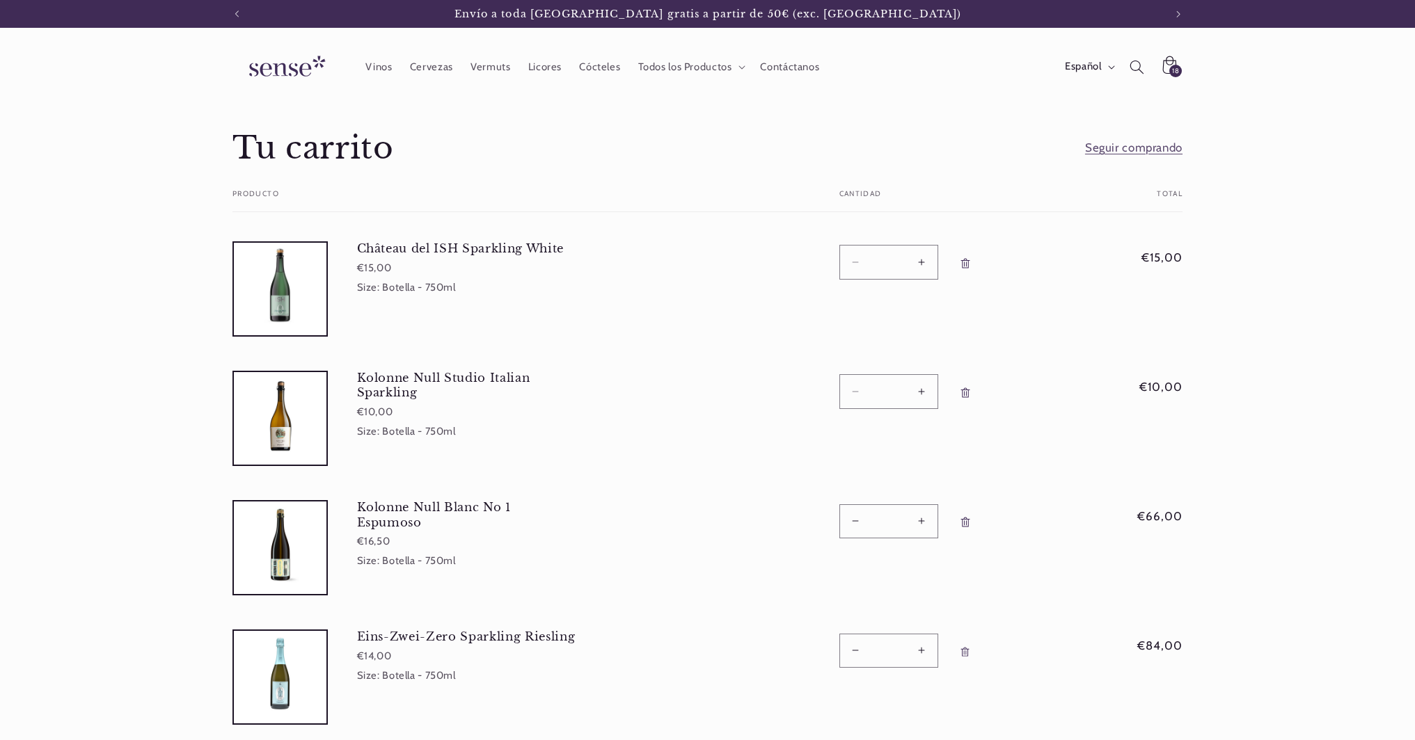
scroll to position [452, 0]
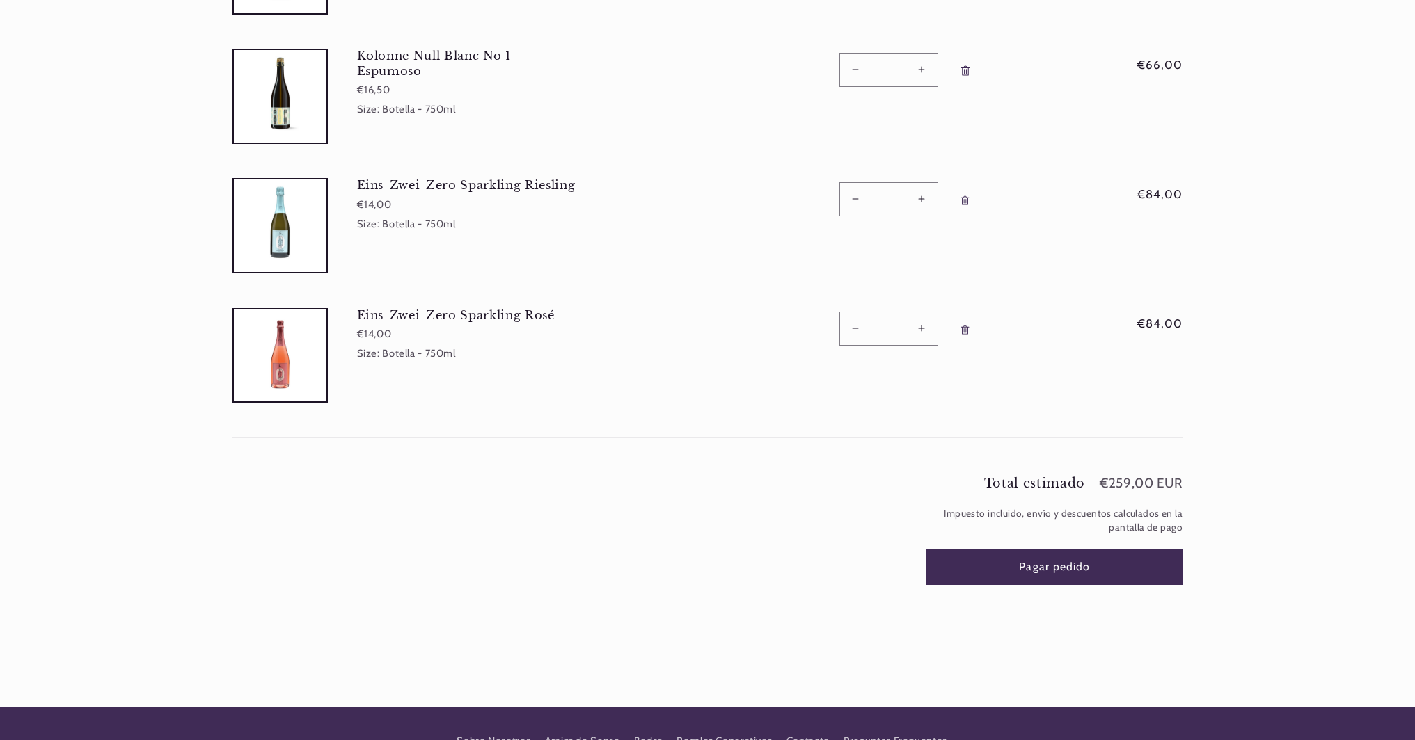
click at [1074, 569] on button "Pagar pedido" at bounding box center [1055, 567] width 256 height 34
